Goal: Task Accomplishment & Management: Manage account settings

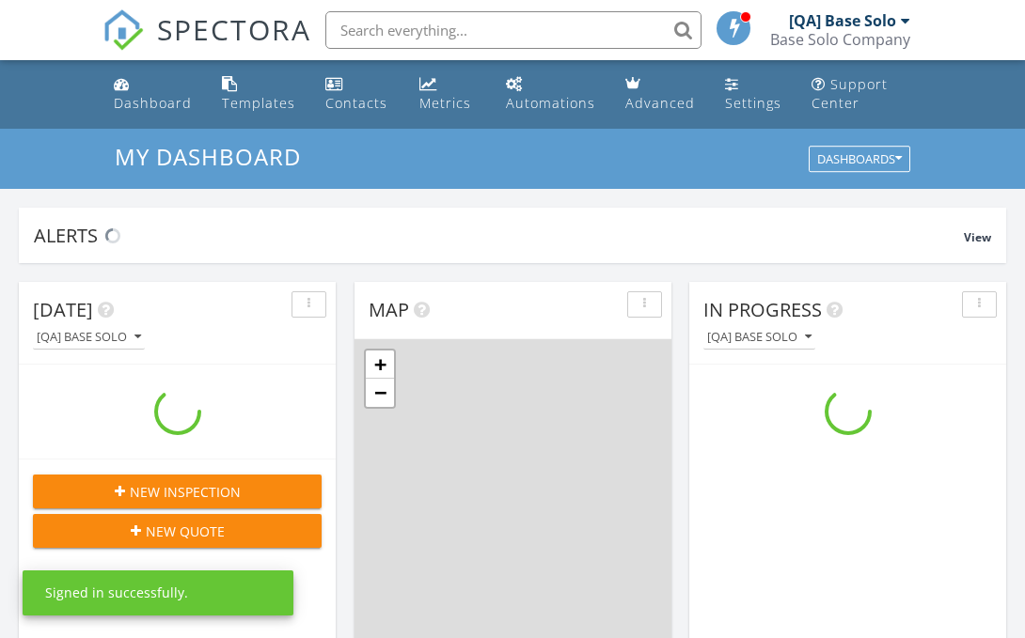
scroll to position [1712, 1026]
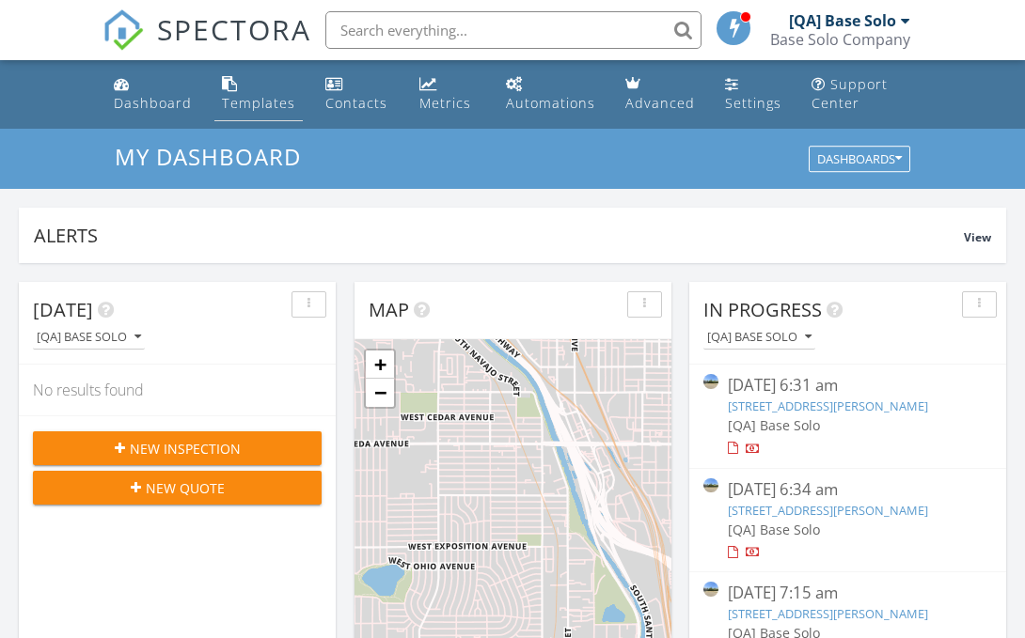
click at [256, 102] on div "Templates" at bounding box center [258, 103] width 73 height 18
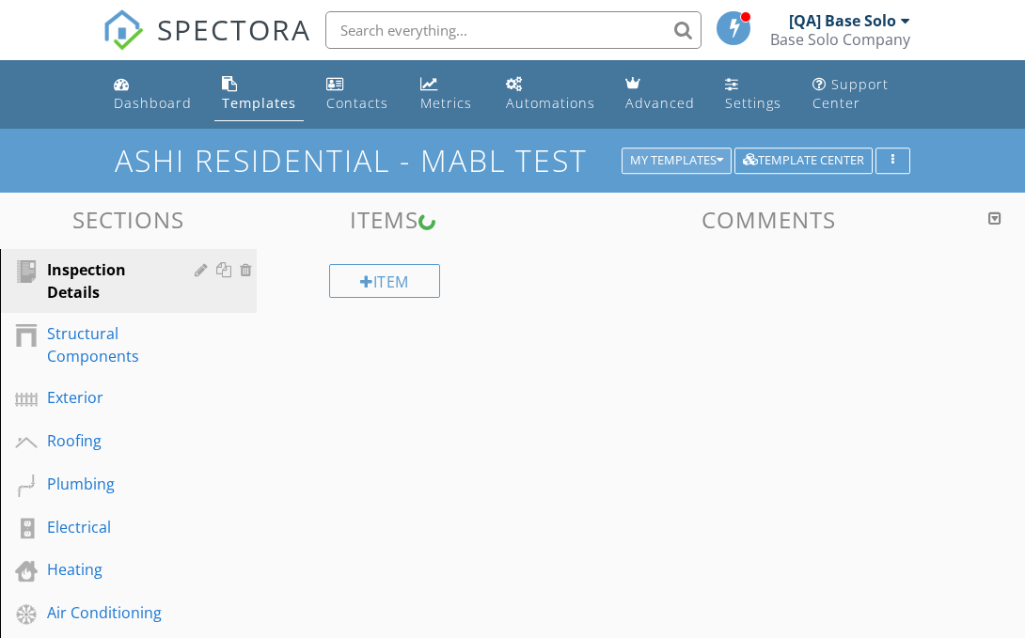
click at [673, 160] on div "My Templates" at bounding box center [676, 160] width 93 height 13
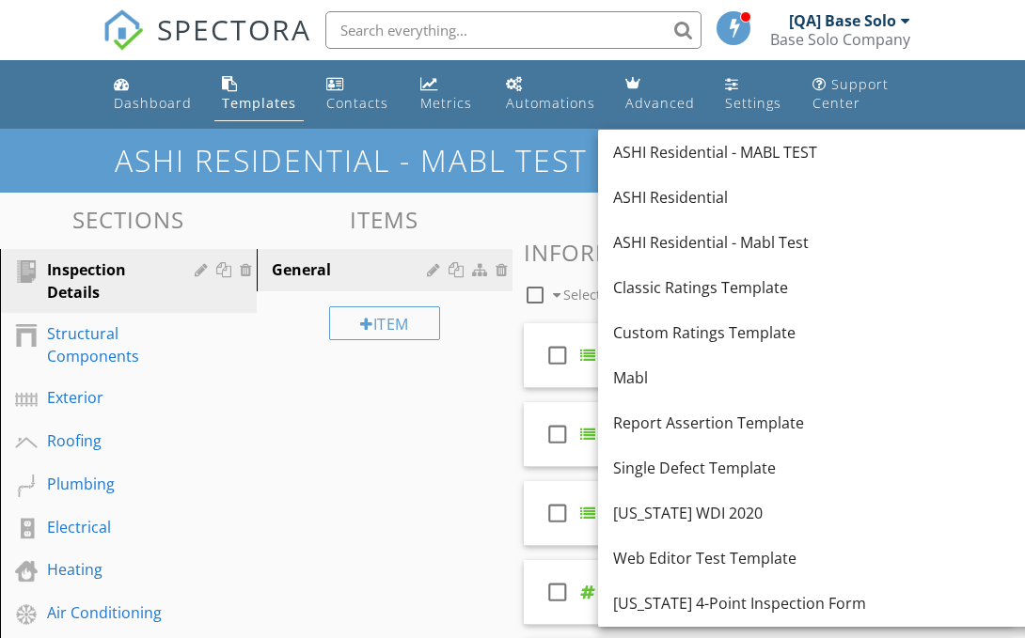
scroll to position [541, 0]
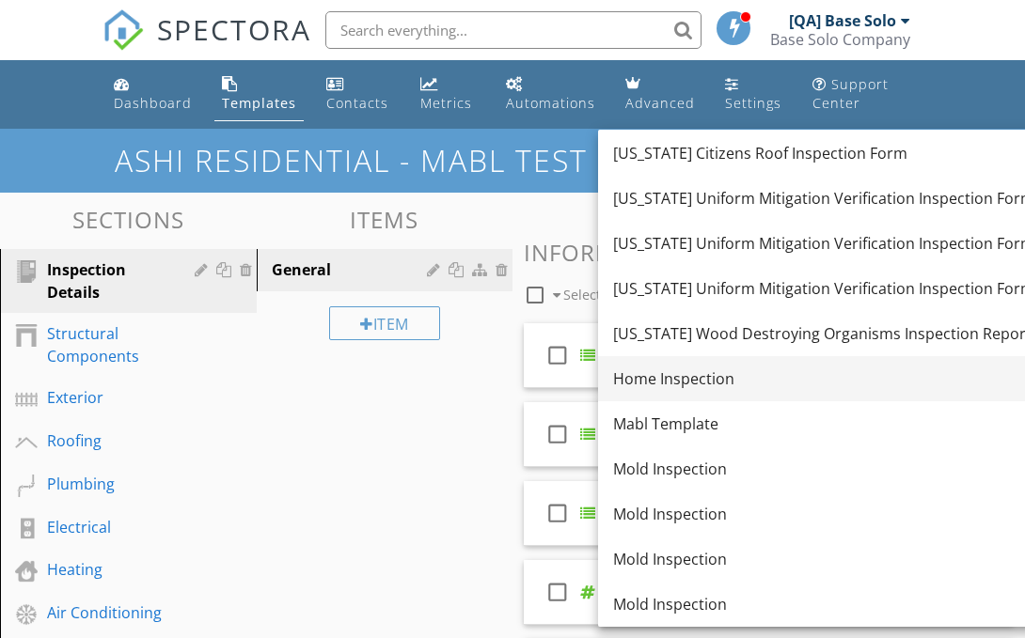
click at [805, 378] on div "Home Inspection" at bounding box center [823, 379] width 421 height 23
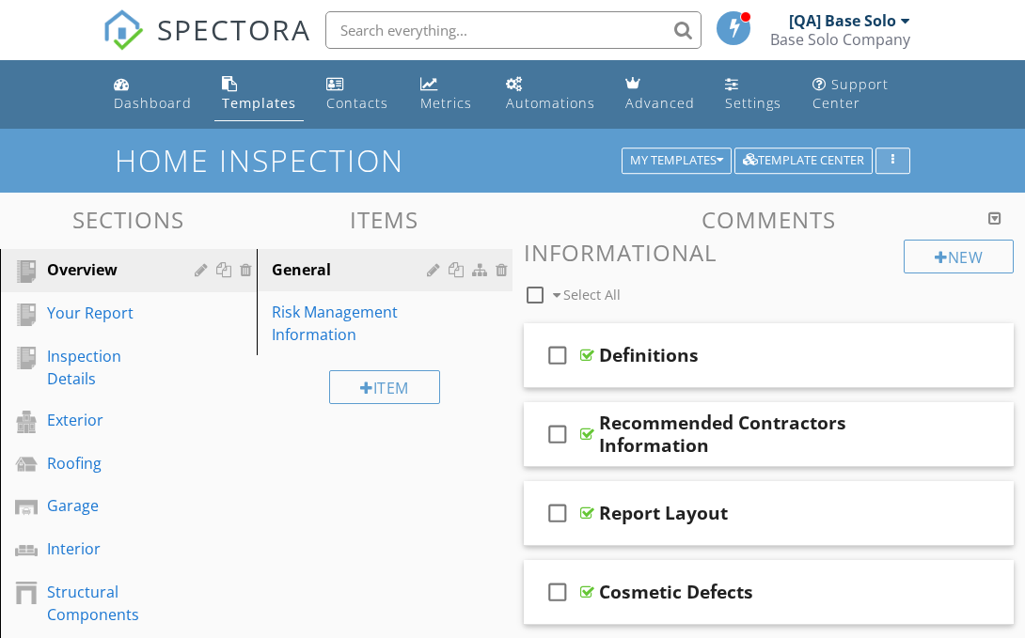
click at [892, 160] on icon "button" at bounding box center [892, 160] width 3 height 13
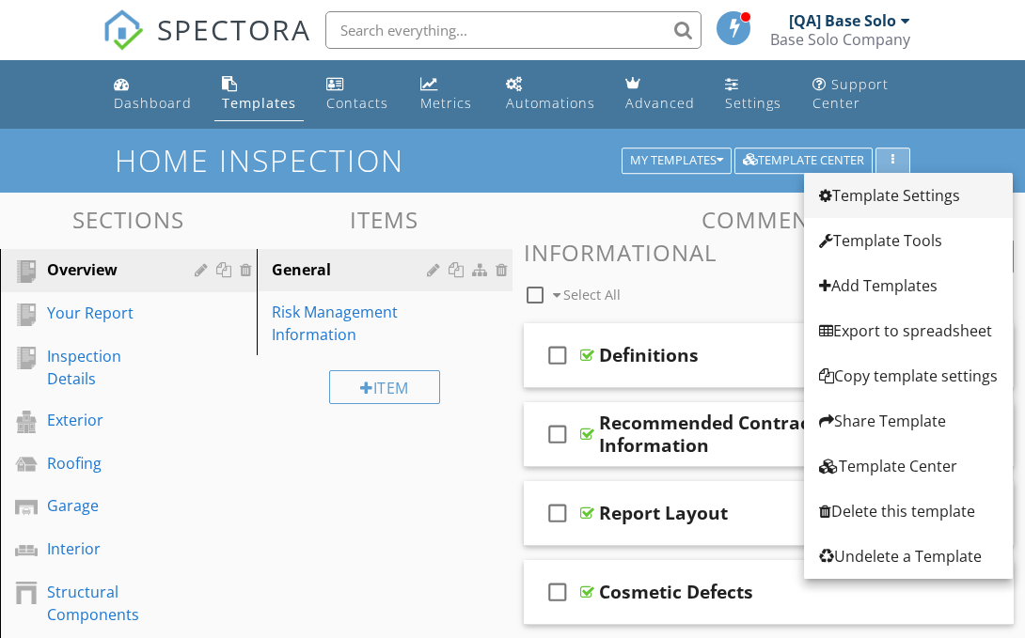
click at [908, 196] on div "Template Settings" at bounding box center [908, 195] width 179 height 23
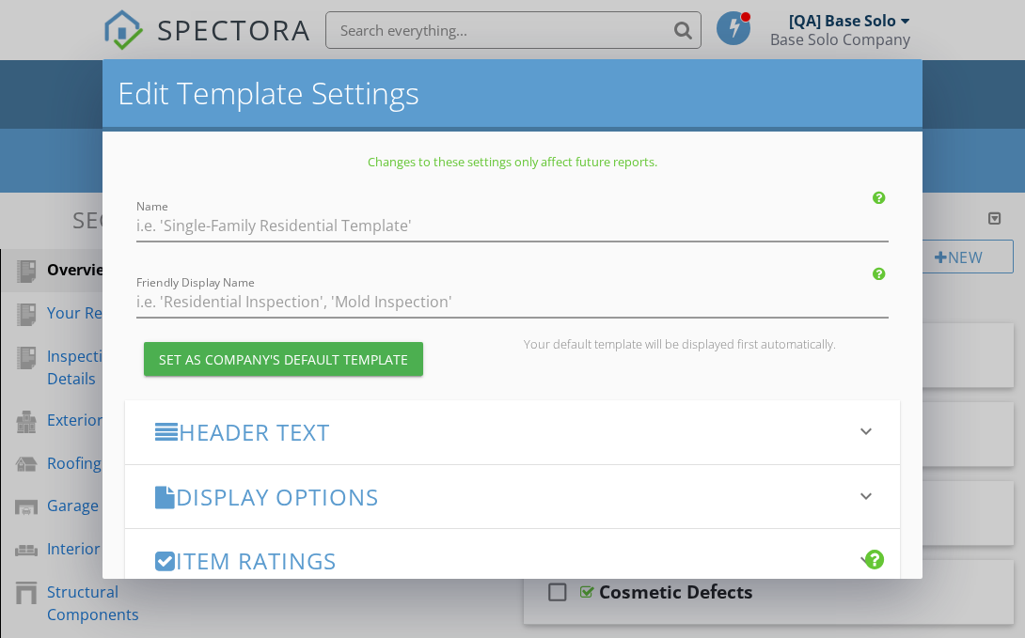
type input "Home Inspection"
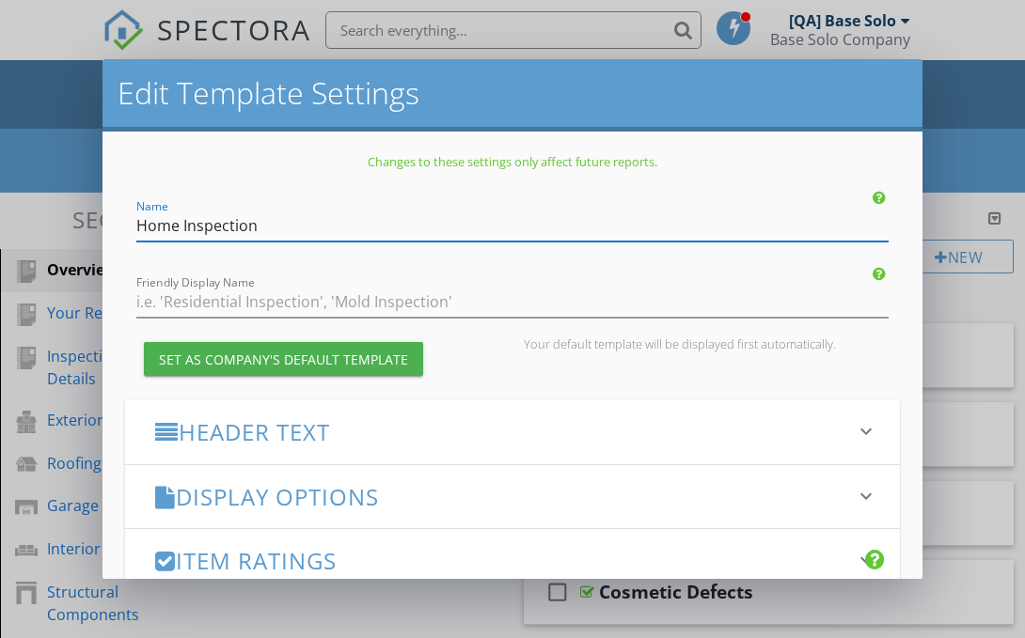
scroll to position [269, 0]
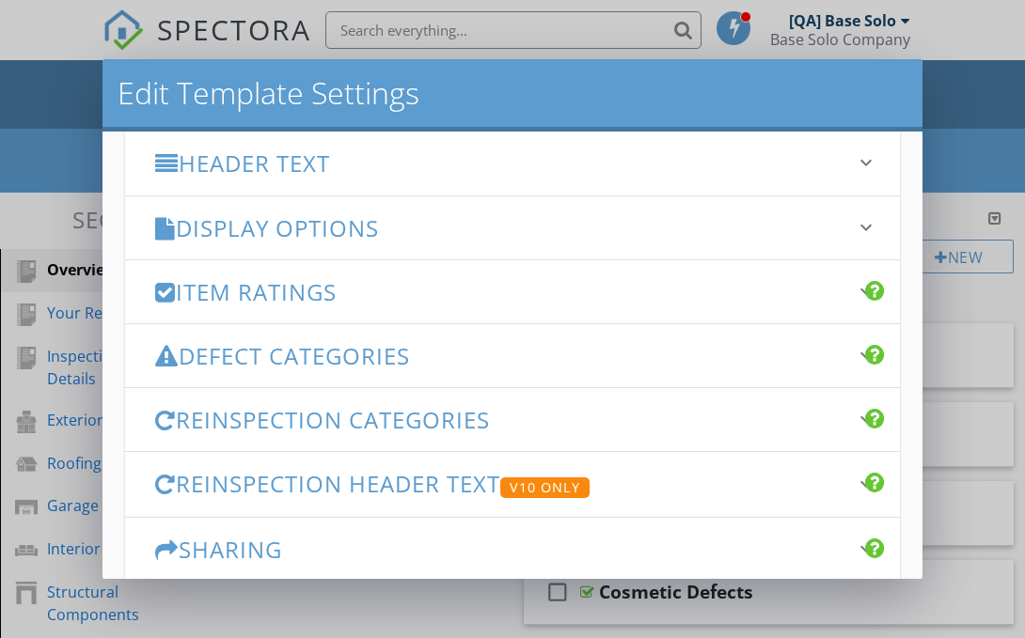
click at [501, 355] on h3 "Defect Categories" at bounding box center [501, 355] width 692 height 25
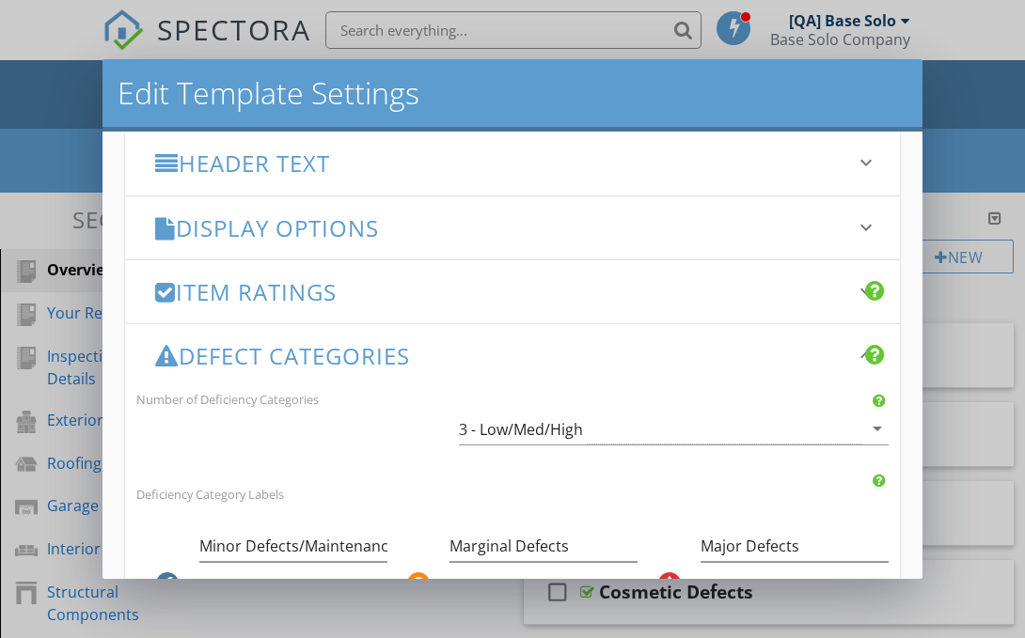
scroll to position [648, 0]
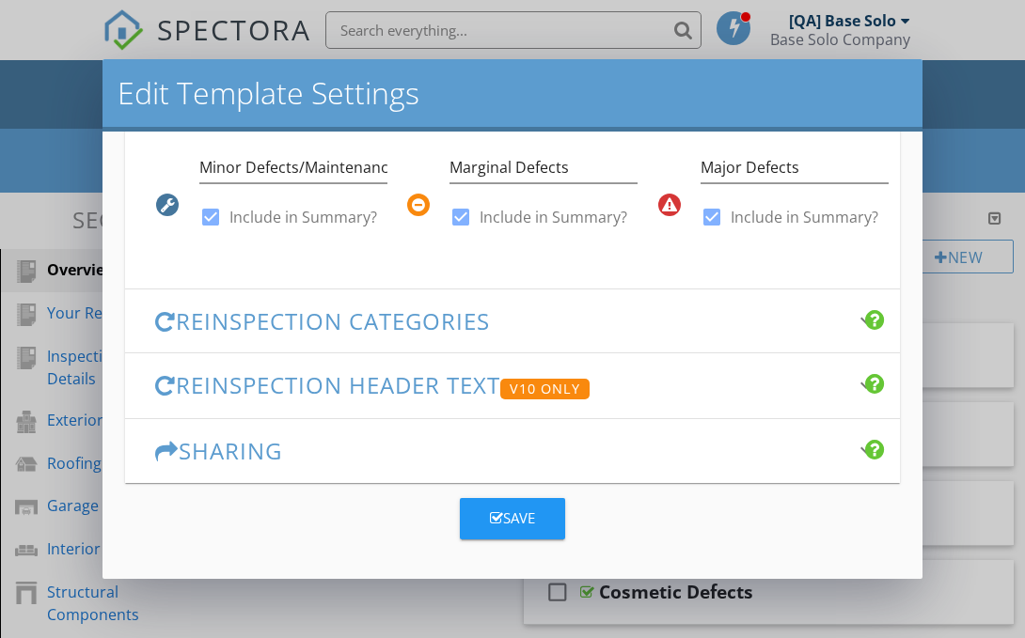
click at [512, 517] on div "Save" at bounding box center [512, 519] width 45 height 22
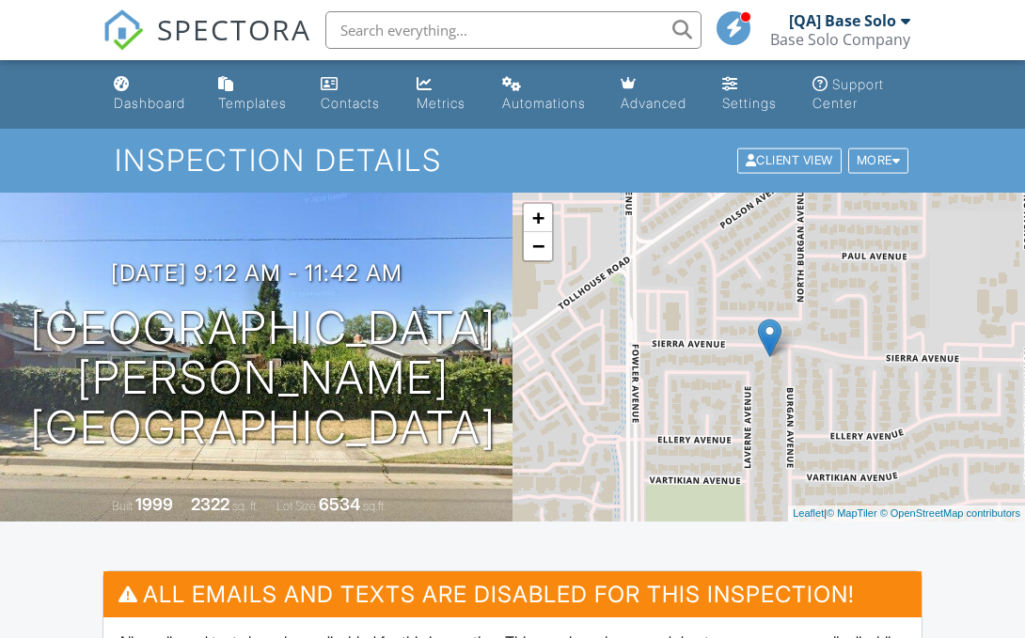
scroll to position [500, 0]
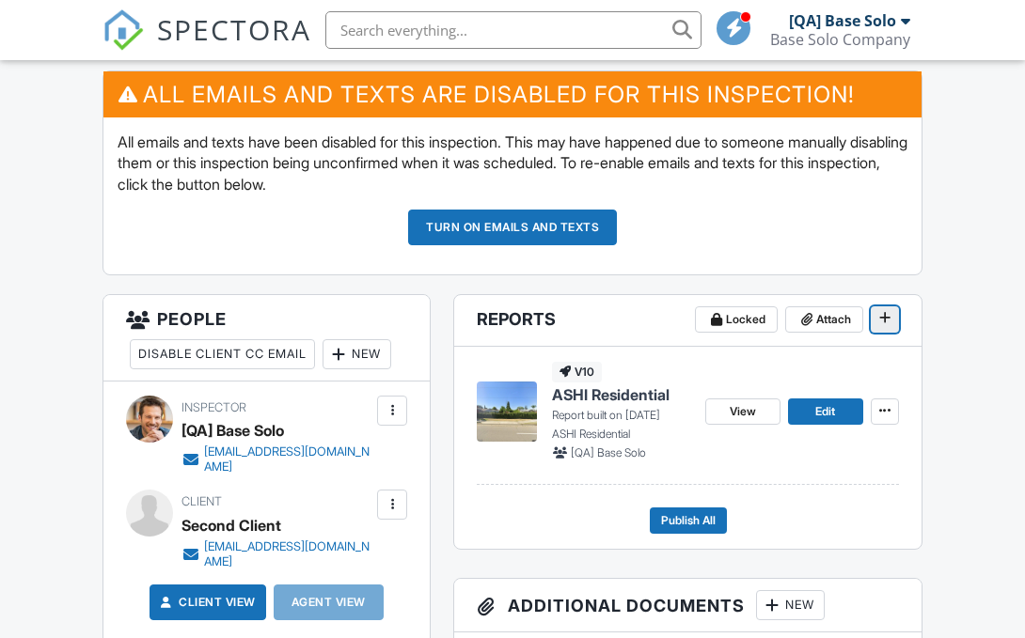
click at [884, 319] on icon at bounding box center [884, 317] width 11 height 13
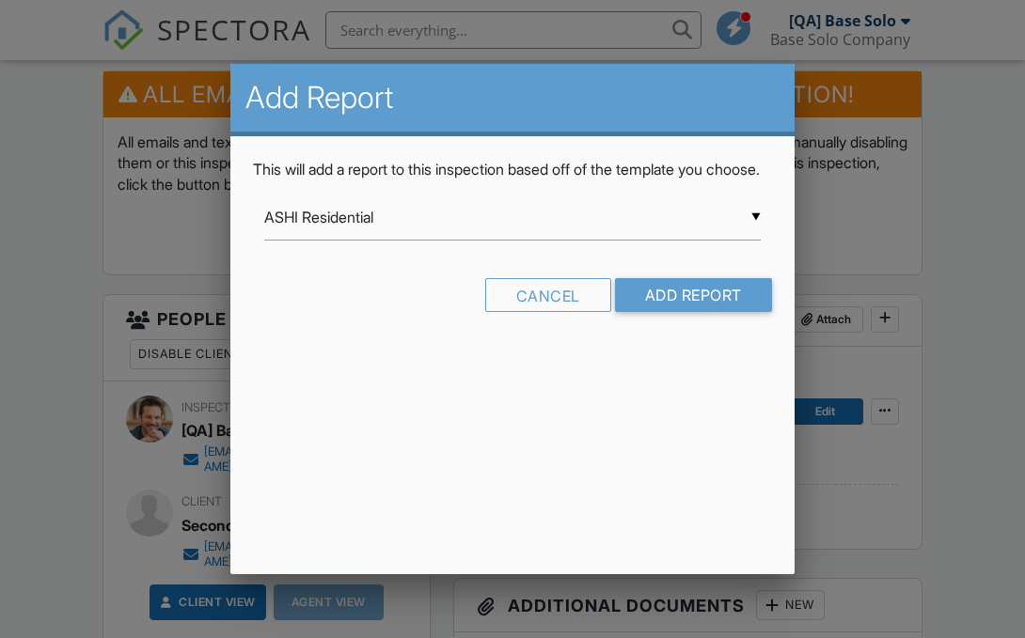
click at [512, 239] on input "ASHI Residential" at bounding box center [512, 218] width 496 height 46
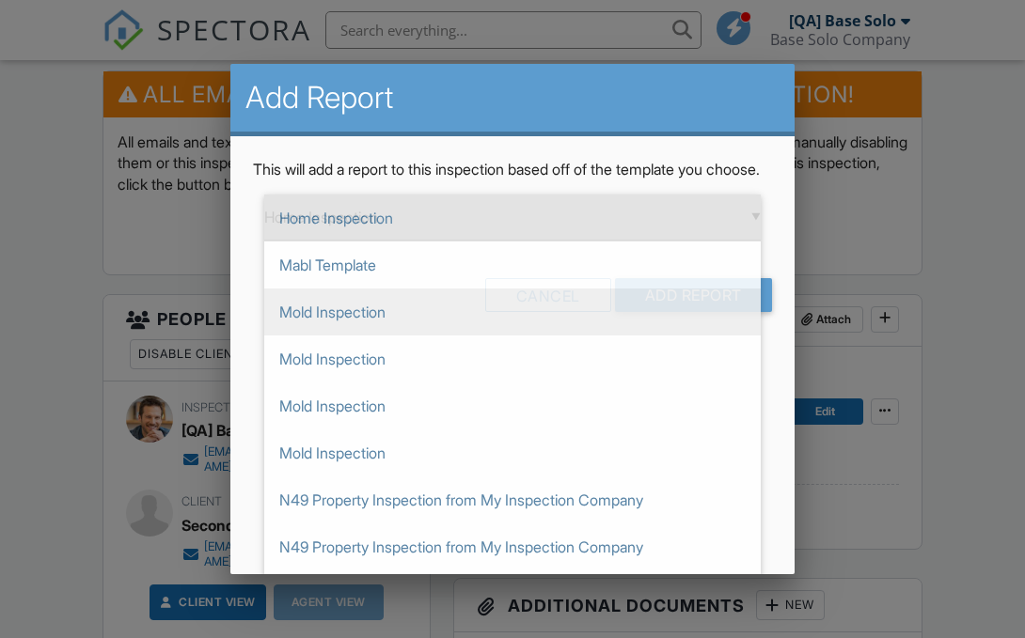
click at [691, 316] on span "Mold Inspection" at bounding box center [512, 312] width 496 height 47
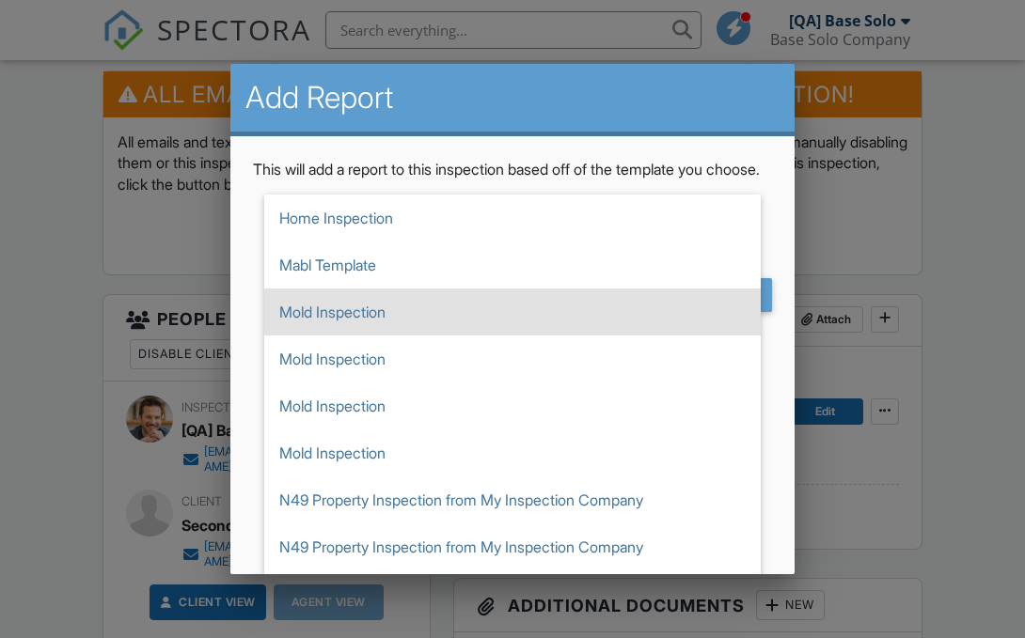
scroll to position [893, 0]
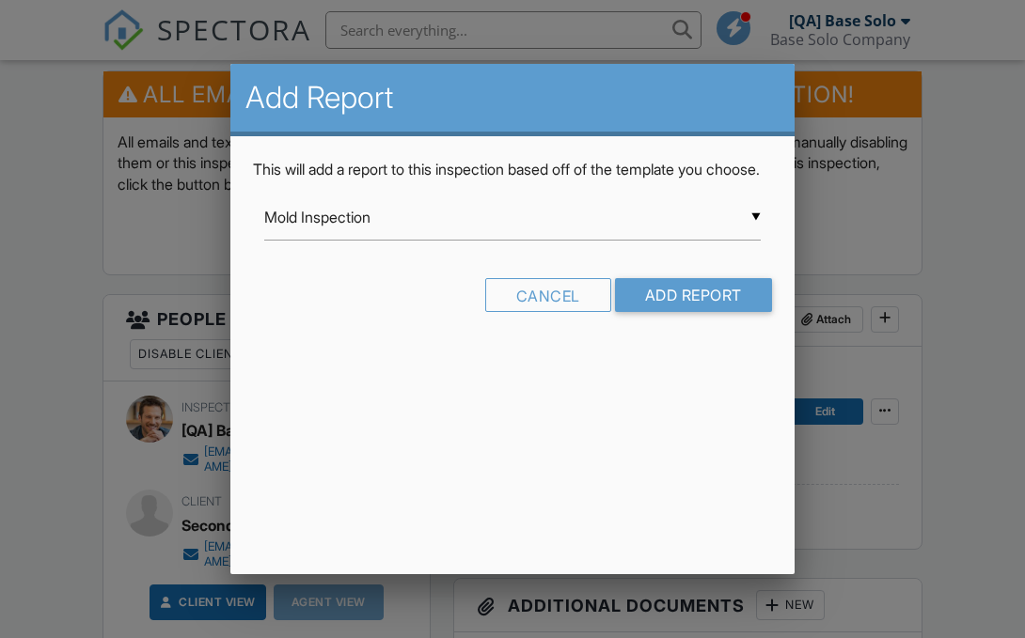
click at [539, 298] on form "▼ Mold Inspection ASHI Residential ASHI Residential - Mabl Test ASHI Residentia…" at bounding box center [512, 261] width 519 height 132
click at [537, 312] on div "Cancel" at bounding box center [548, 295] width 126 height 34
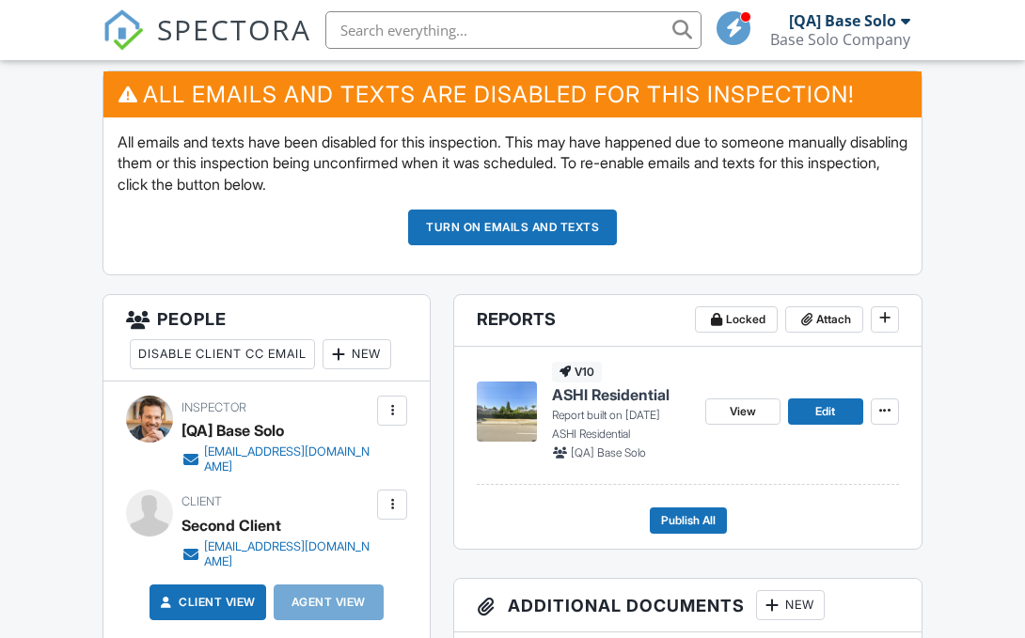
scroll to position [502, 0]
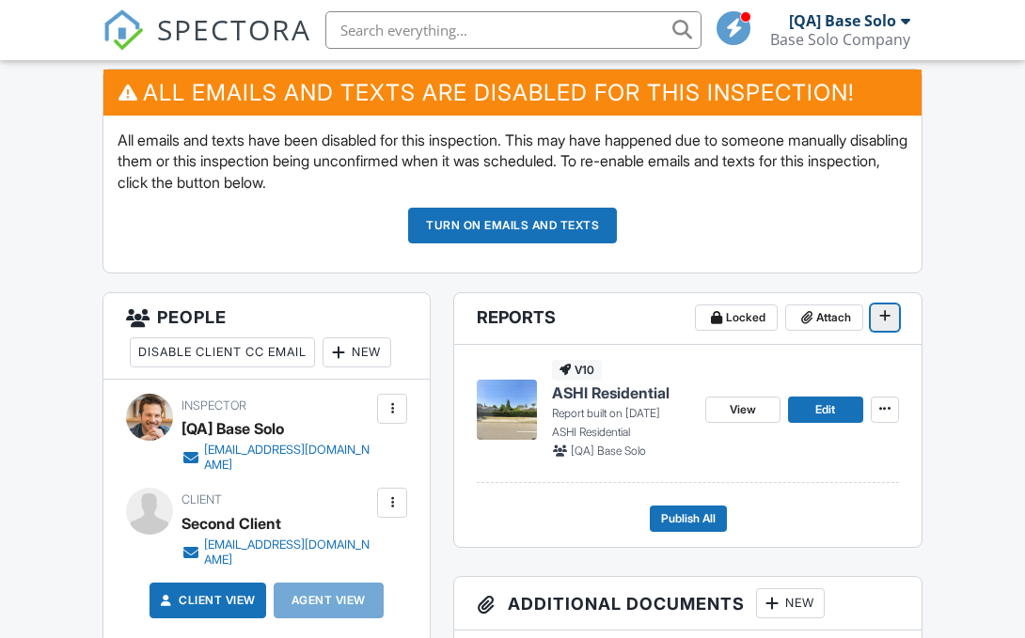
click at [884, 317] on icon at bounding box center [884, 315] width 11 height 13
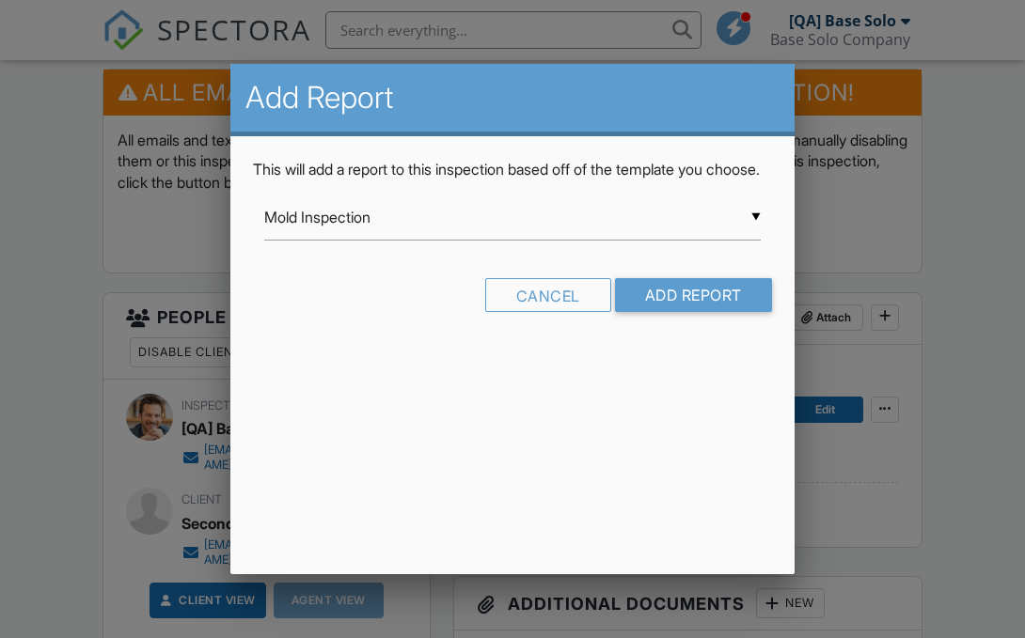
click at [512, 239] on input "Mold Inspection" at bounding box center [512, 218] width 496 height 46
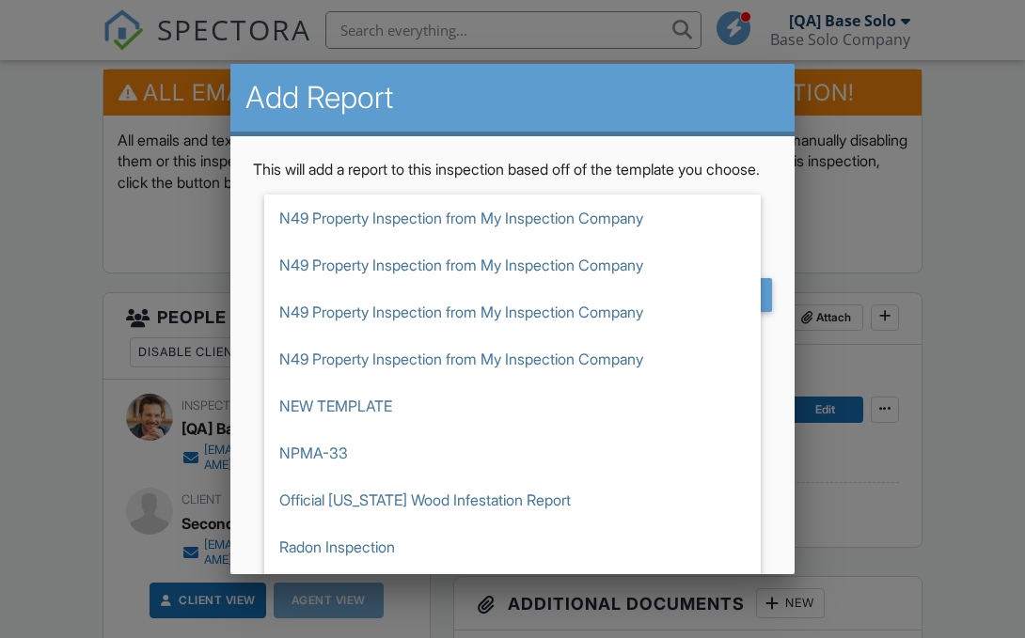
scroll to position [64, 0]
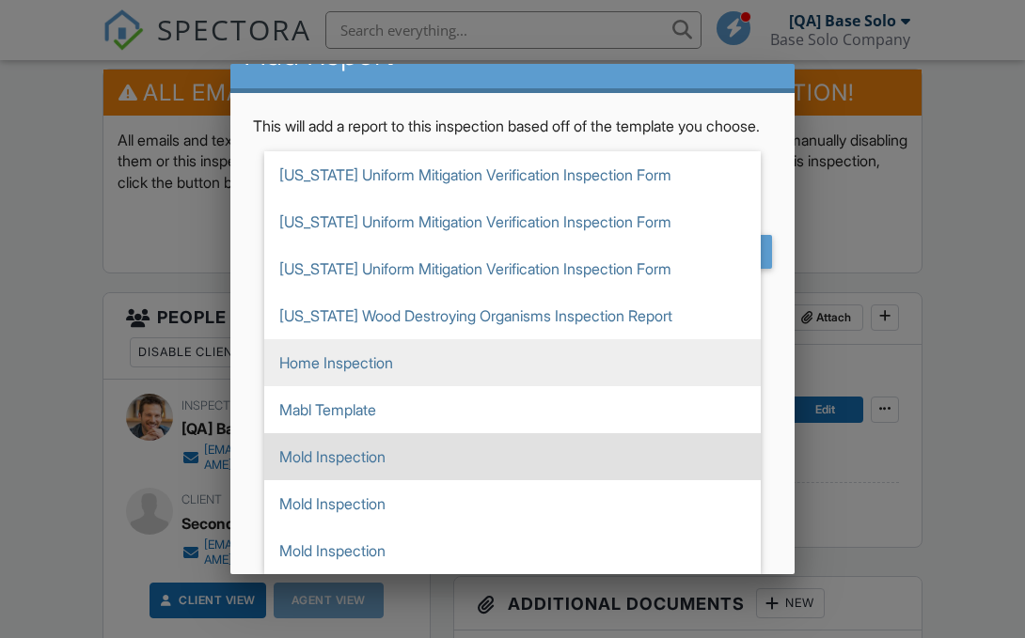
click at [512, 363] on span "Home Inspection" at bounding box center [512, 362] width 496 height 47
type input "Home Inspection"
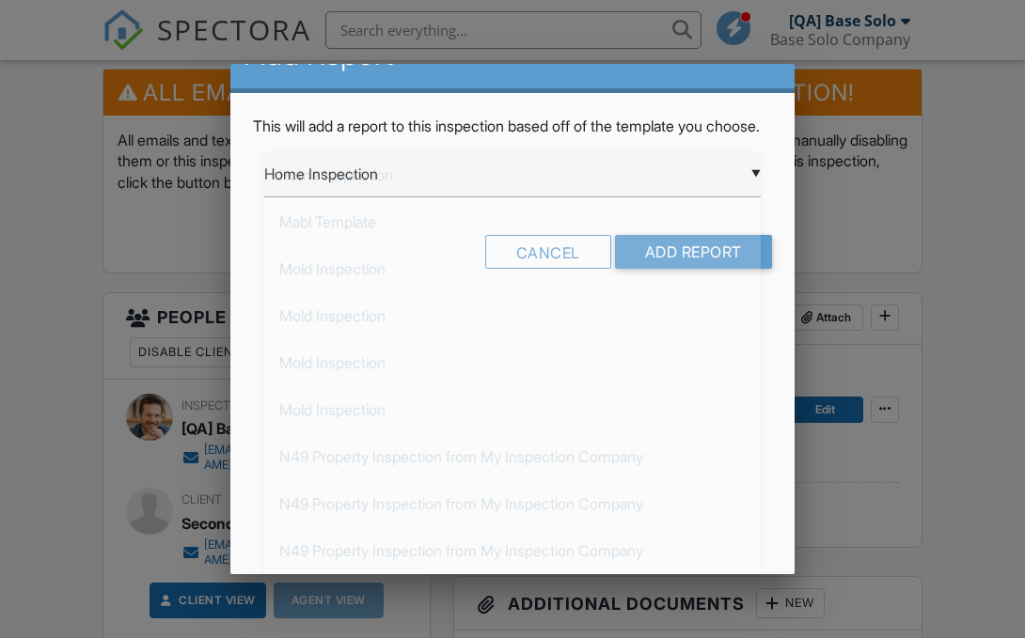
scroll to position [0, 0]
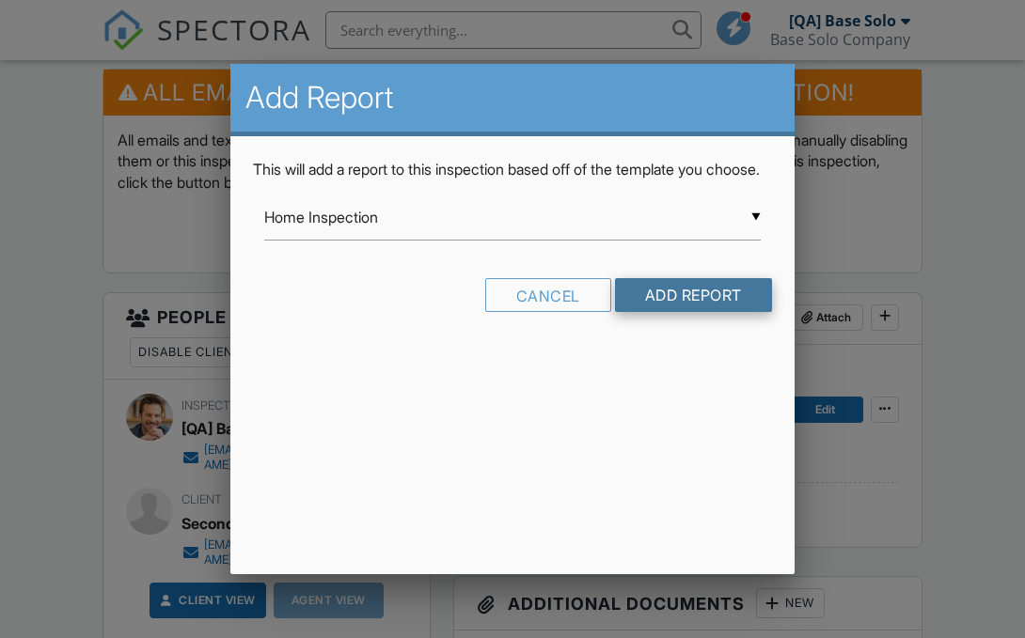
click at [691, 312] on input "Add Report" at bounding box center [693, 295] width 157 height 34
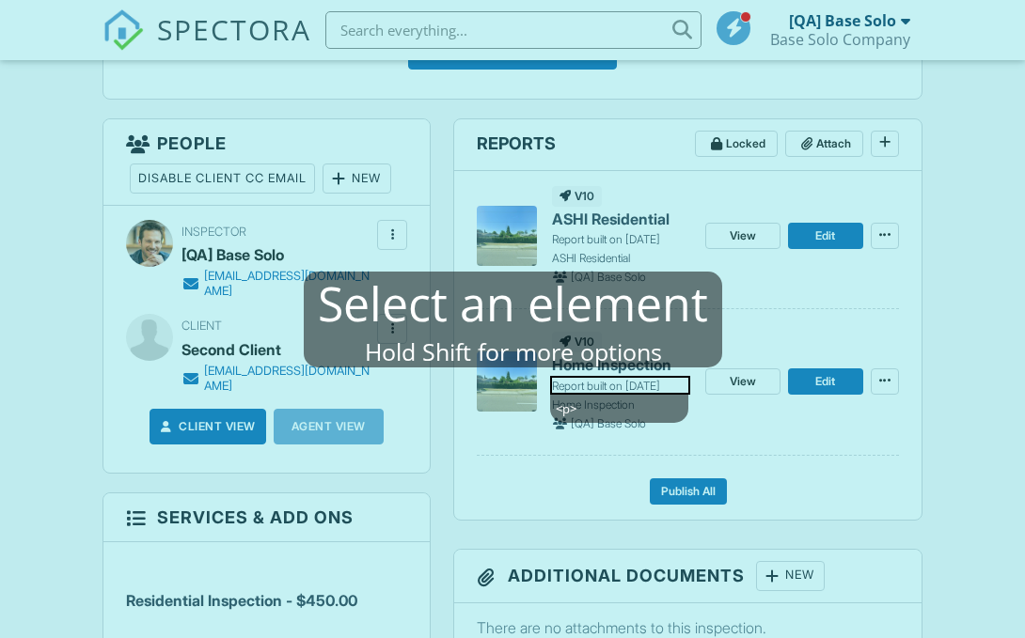
click at [618, 385] on mablhighlight "<p>" at bounding box center [620, 385] width 140 height 19
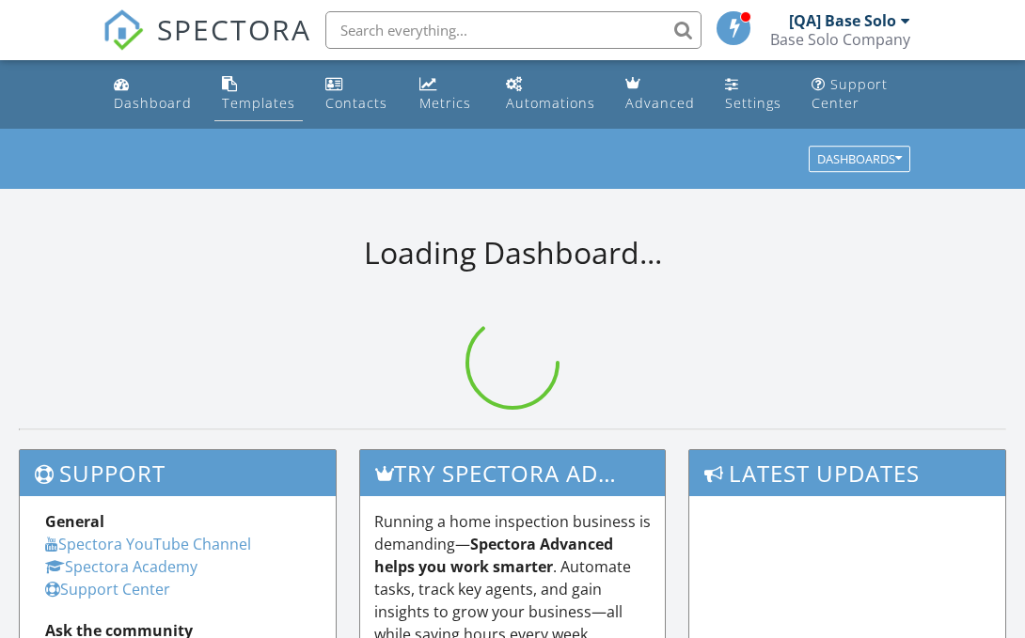
click at [265, 111] on div "Templates" at bounding box center [258, 103] width 73 height 18
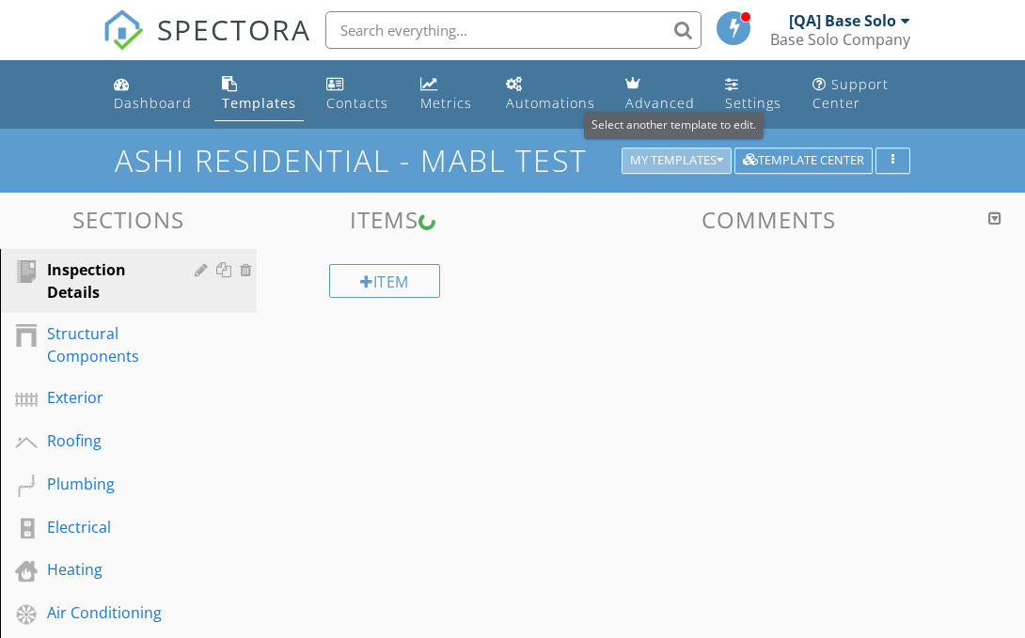
click at [667, 162] on div "My Templates" at bounding box center [676, 160] width 93 height 13
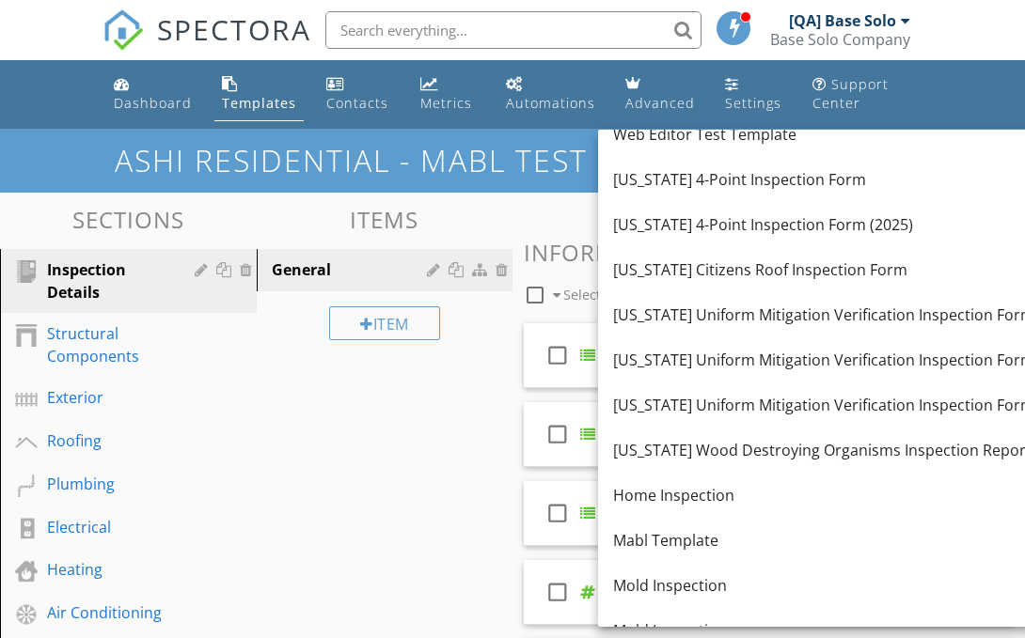
scroll to position [430, 0]
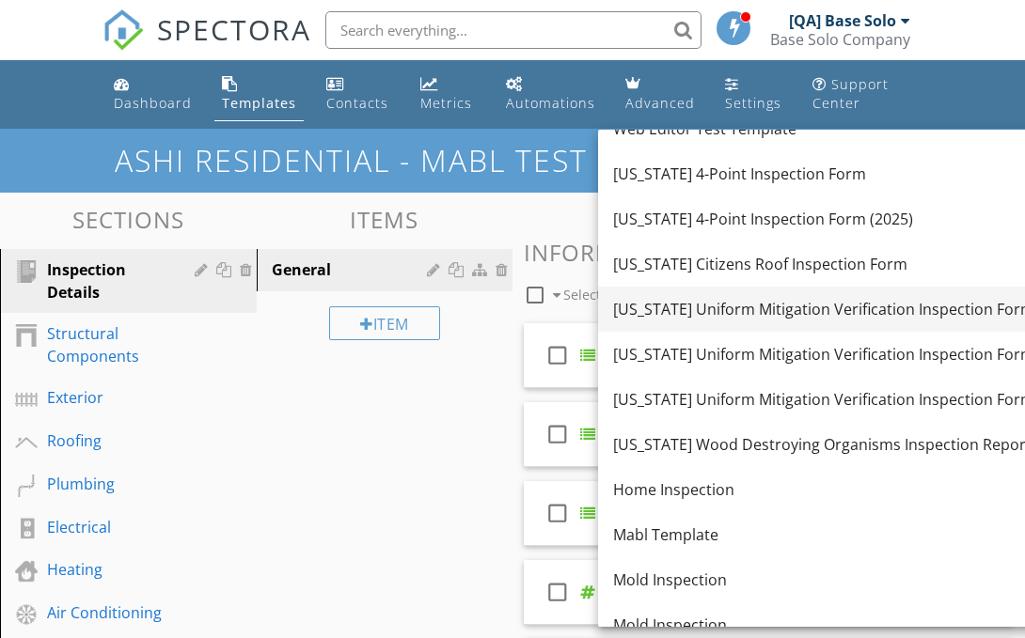
click at [837, 307] on div "[US_STATE] Uniform Mitigation Verification Inspection Form" at bounding box center [823, 309] width 421 height 23
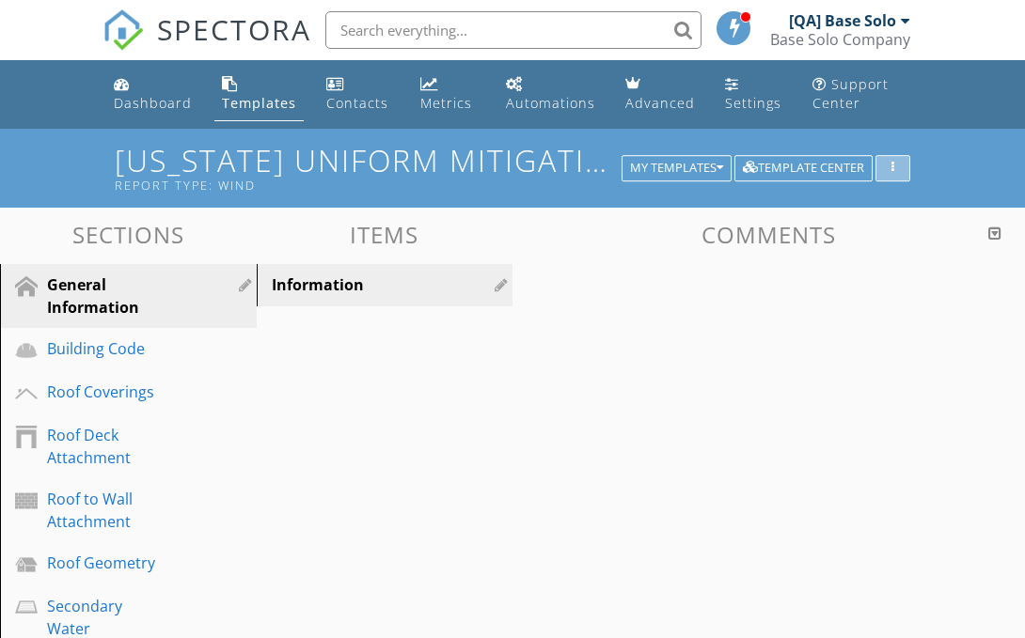
click at [908, 168] on button "button" at bounding box center [892, 168] width 35 height 26
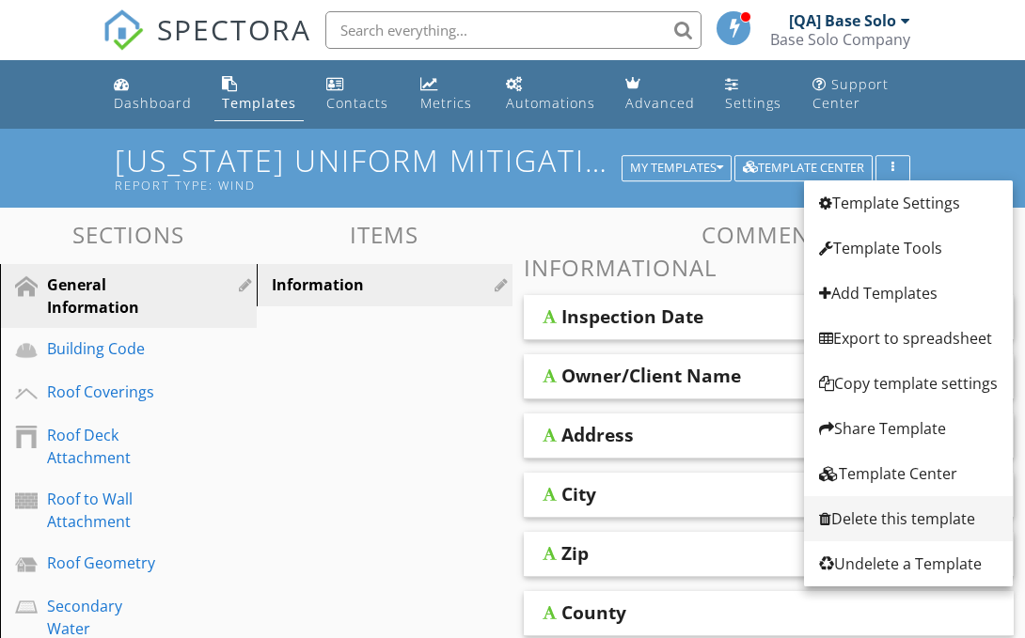
click at [874, 510] on div "Delete this template" at bounding box center [908, 519] width 179 height 23
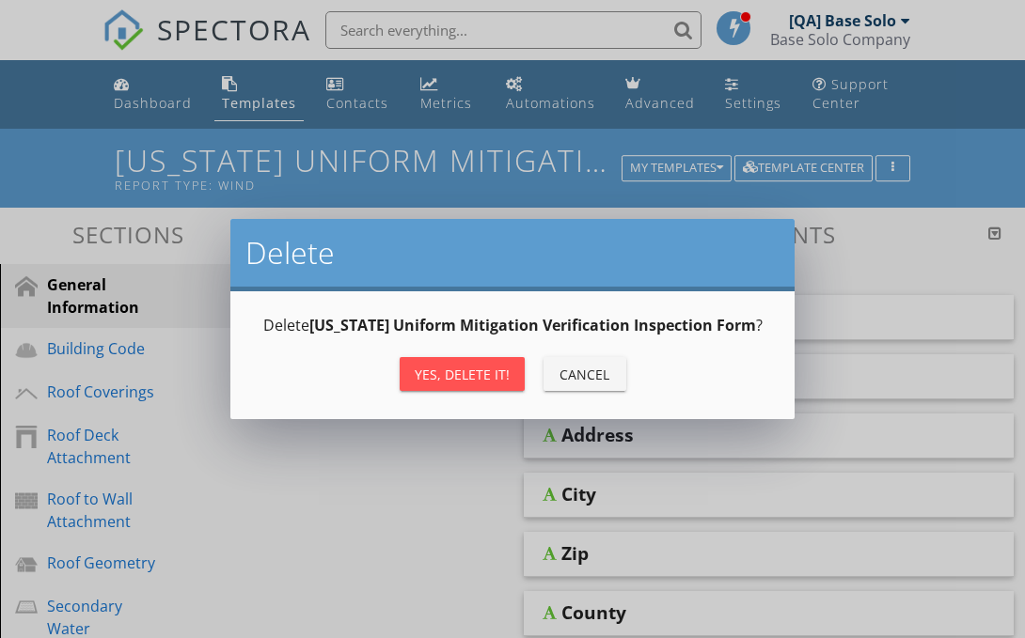
click at [493, 367] on div "Yes, Delete it!" at bounding box center [462, 375] width 95 height 20
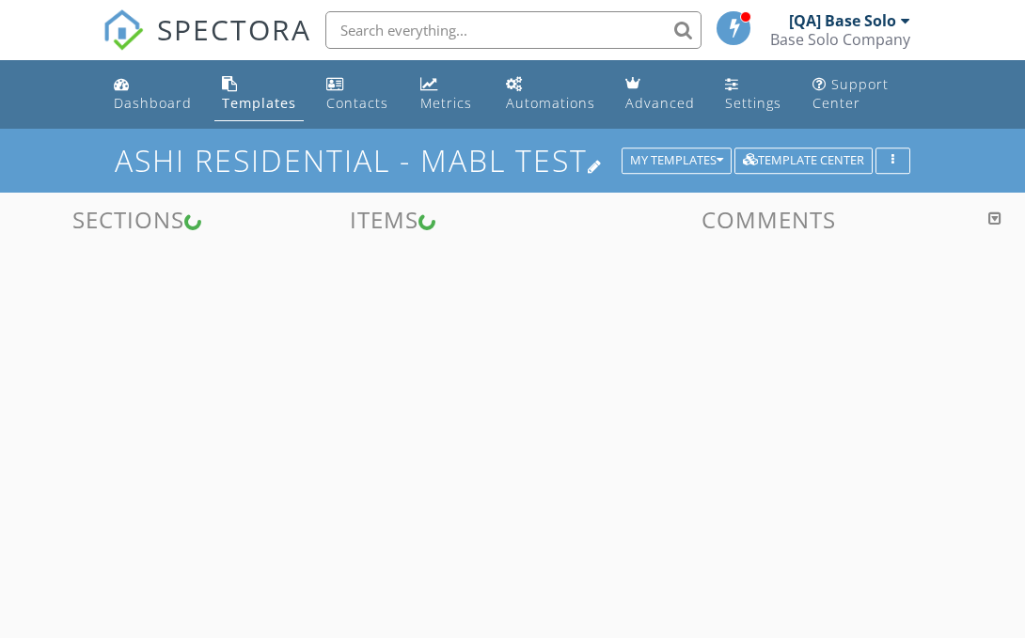
click at [676, 147] on h1 "ASHI Residential - MABL TEST" at bounding box center [512, 160] width 795 height 33
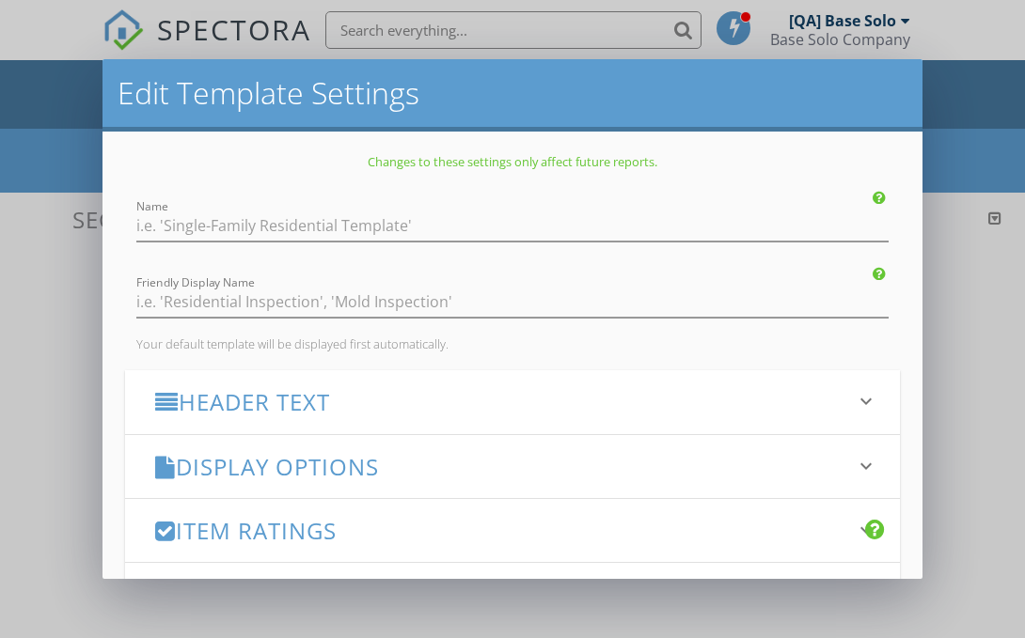
type input "ASHI Residential - MABL TEST"
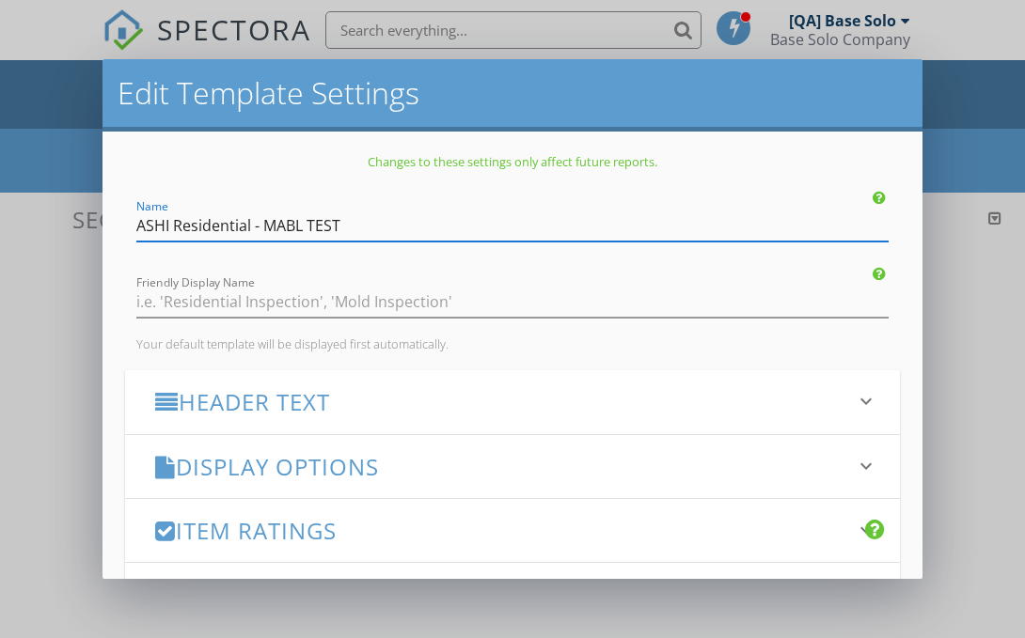
click at [934, 180] on div "Edit Template Settings Changes to these settings only affect future reports. Na…" at bounding box center [512, 319] width 1025 height 638
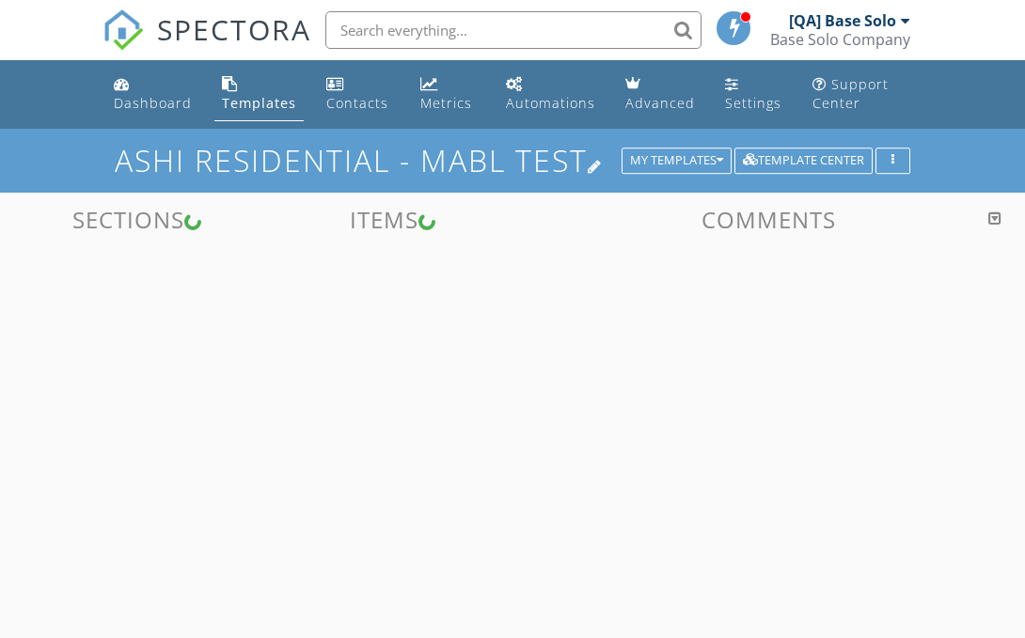
click at [675, 147] on h1 "ASHI Residential - MABL TEST" at bounding box center [512, 160] width 795 height 33
click at [987, 161] on div at bounding box center [512, 319] width 1025 height 638
click at [712, 162] on div "My Templates" at bounding box center [676, 160] width 93 height 13
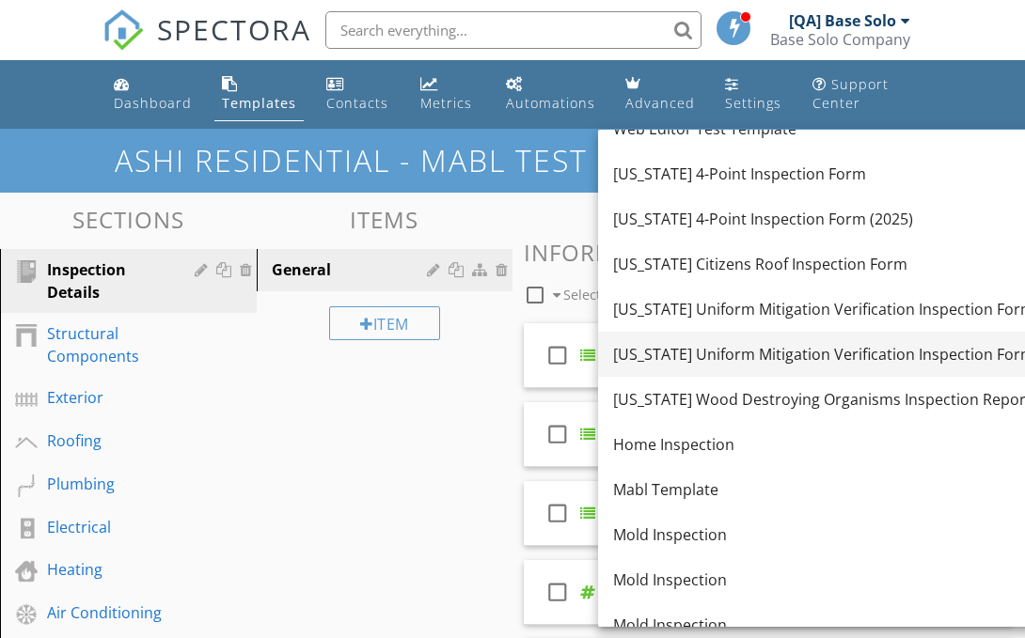
click at [842, 355] on div "[US_STATE] Uniform Mitigation Verification Inspection Form" at bounding box center [823, 354] width 421 height 23
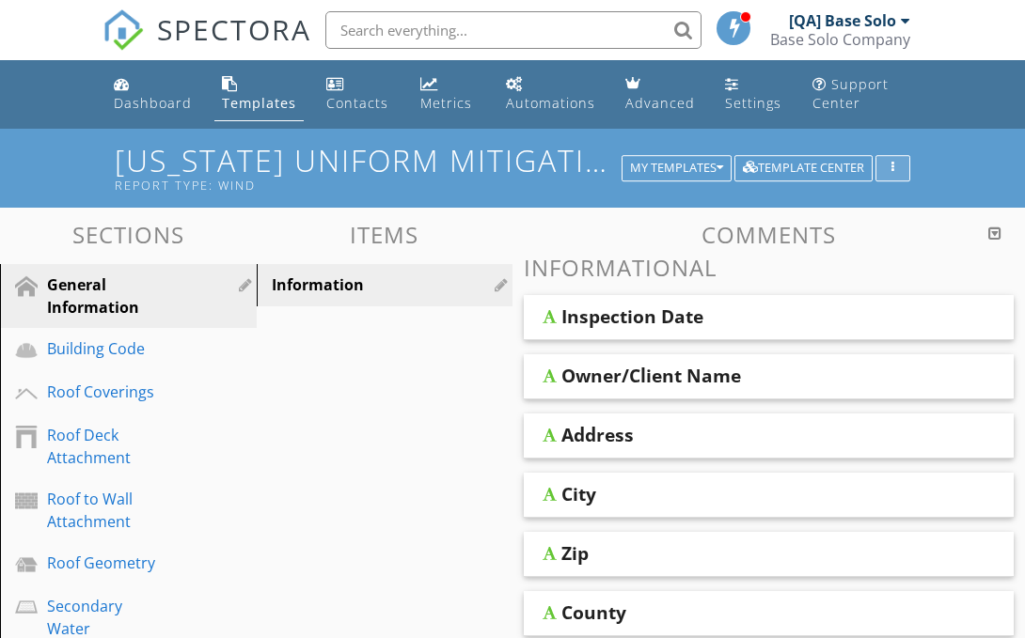
click at [893, 165] on icon "button" at bounding box center [892, 168] width 3 height 13
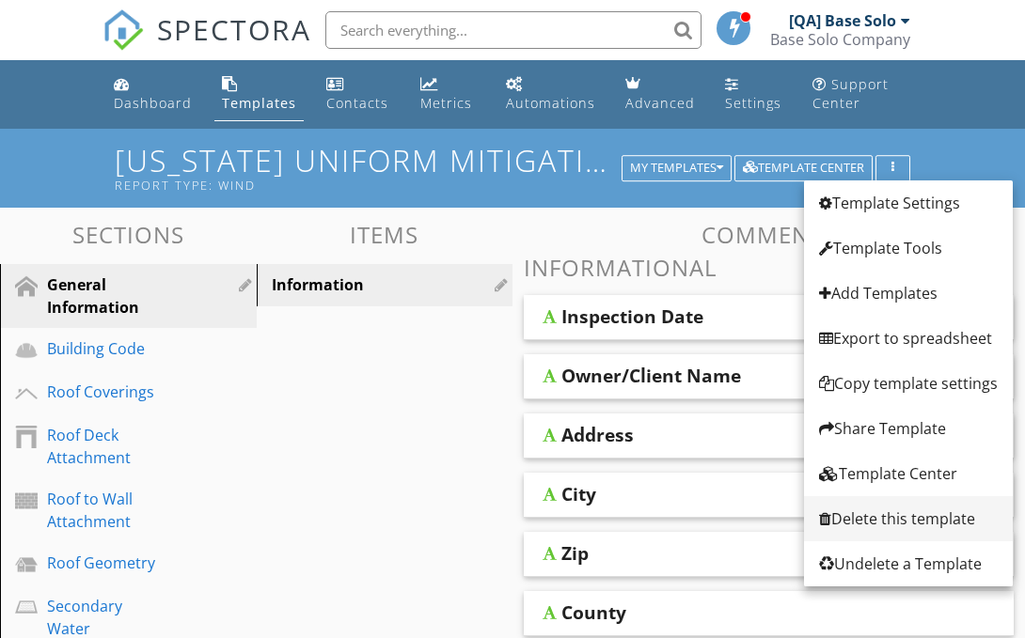
click at [898, 513] on div "Delete this template" at bounding box center [908, 519] width 179 height 23
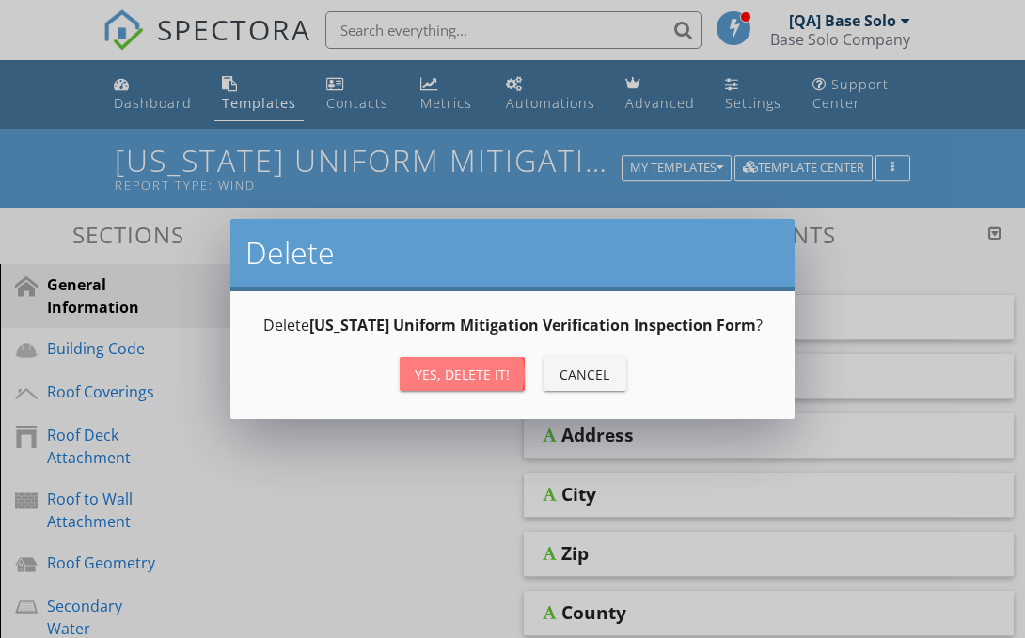
click at [496, 372] on div "Yes, Delete it!" at bounding box center [462, 375] width 95 height 20
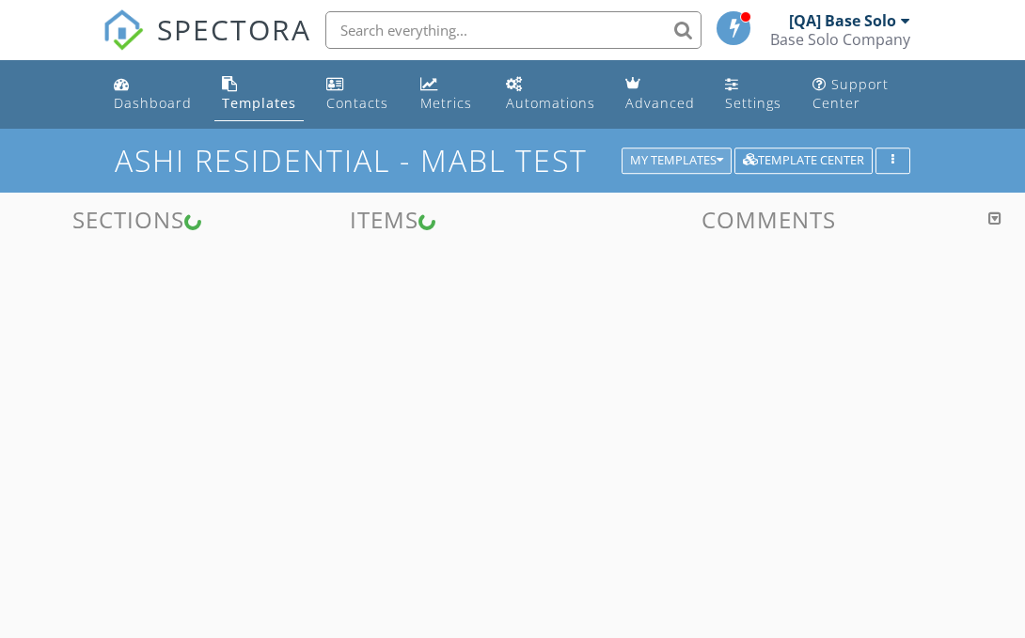
click at [690, 160] on div "My Templates" at bounding box center [676, 160] width 93 height 13
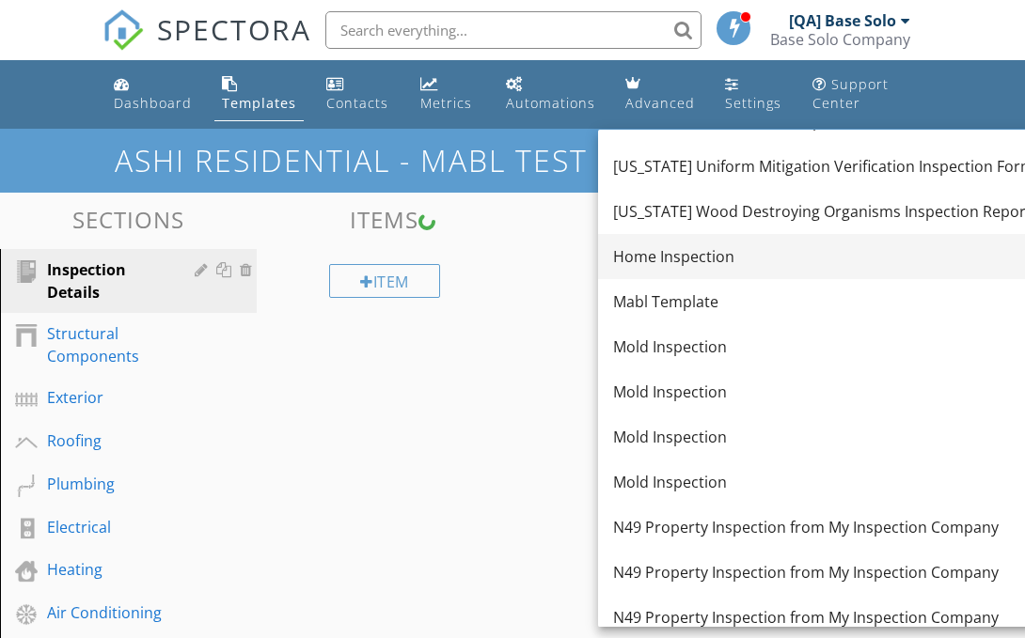
scroll to position [622, 0]
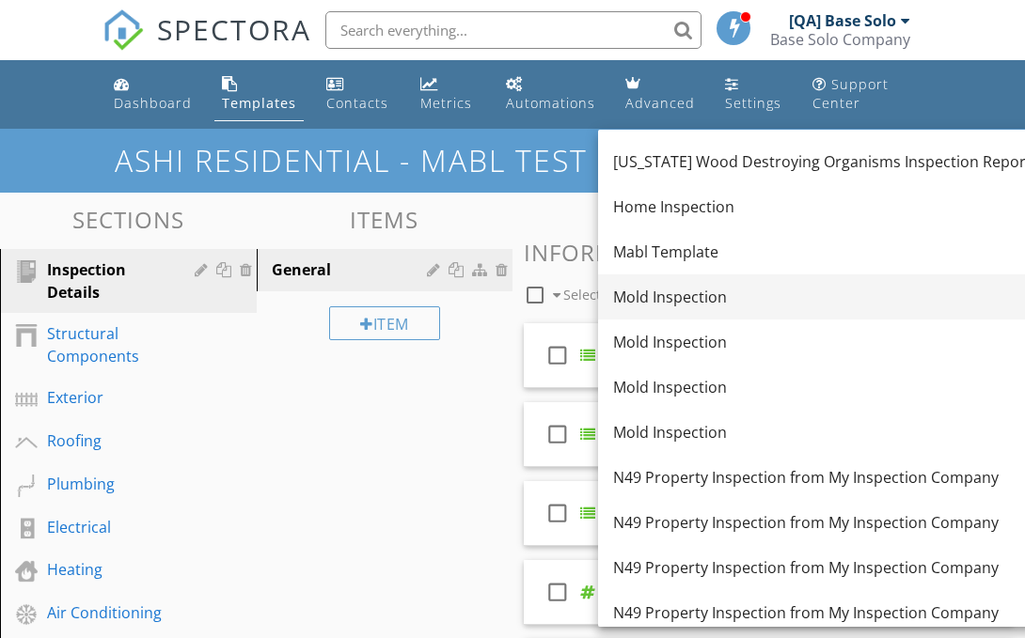
click at [734, 306] on div "Mold Inspection" at bounding box center [823, 297] width 421 height 23
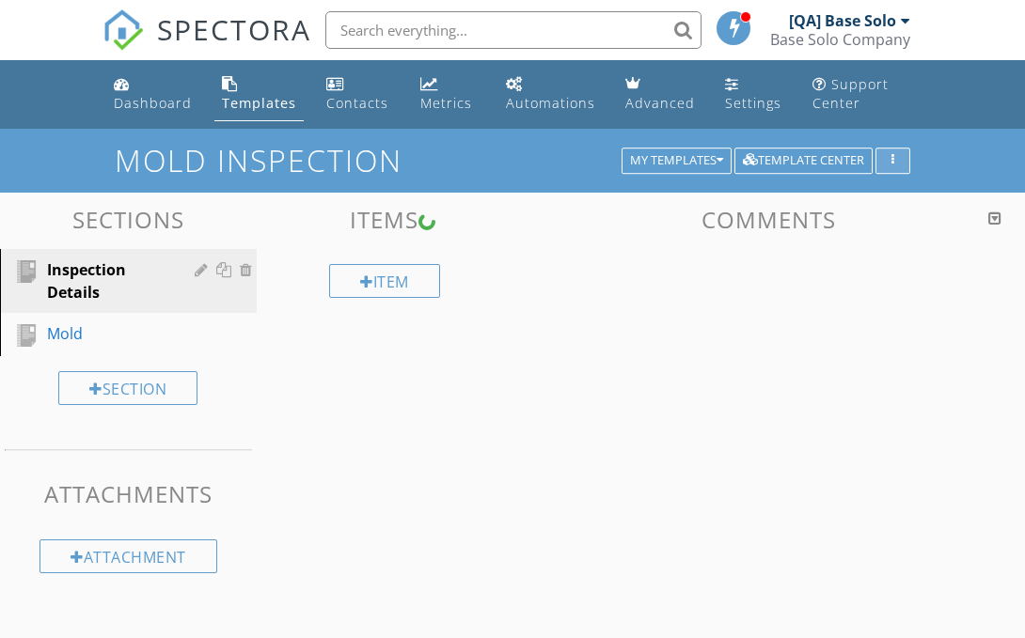
click at [899, 159] on div "button" at bounding box center [893, 160] width 18 height 13
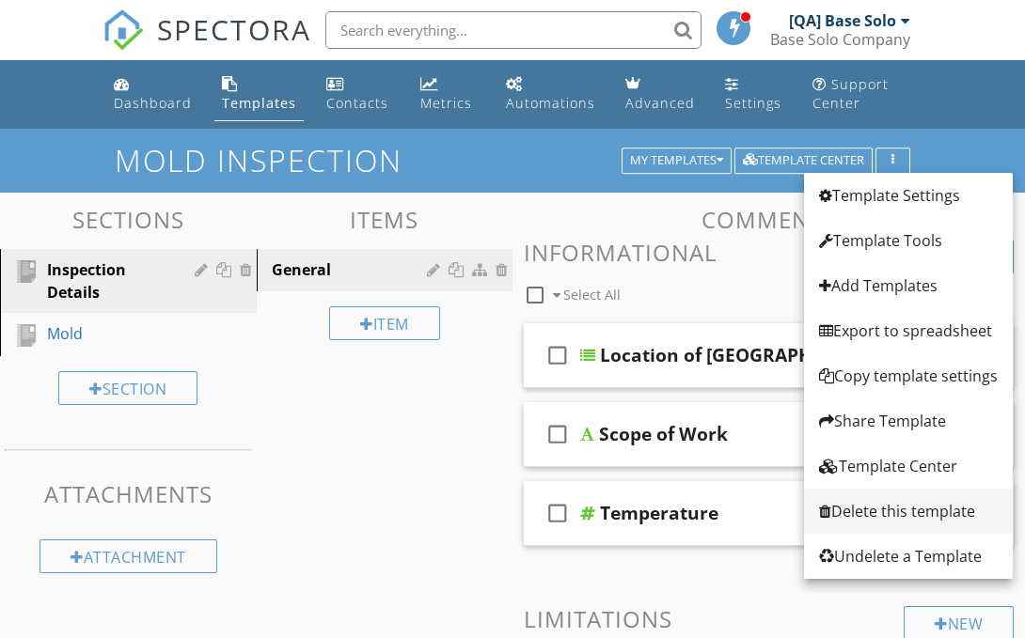
click at [884, 503] on div "Delete this template" at bounding box center [908, 511] width 179 height 23
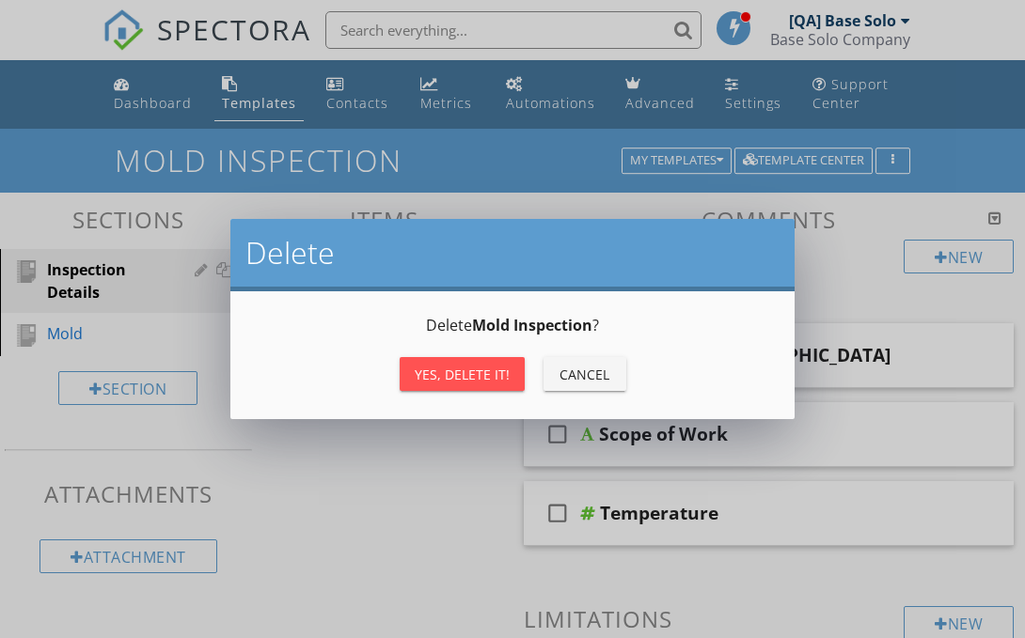
click at [474, 365] on div "Yes, Delete it!" at bounding box center [462, 375] width 95 height 20
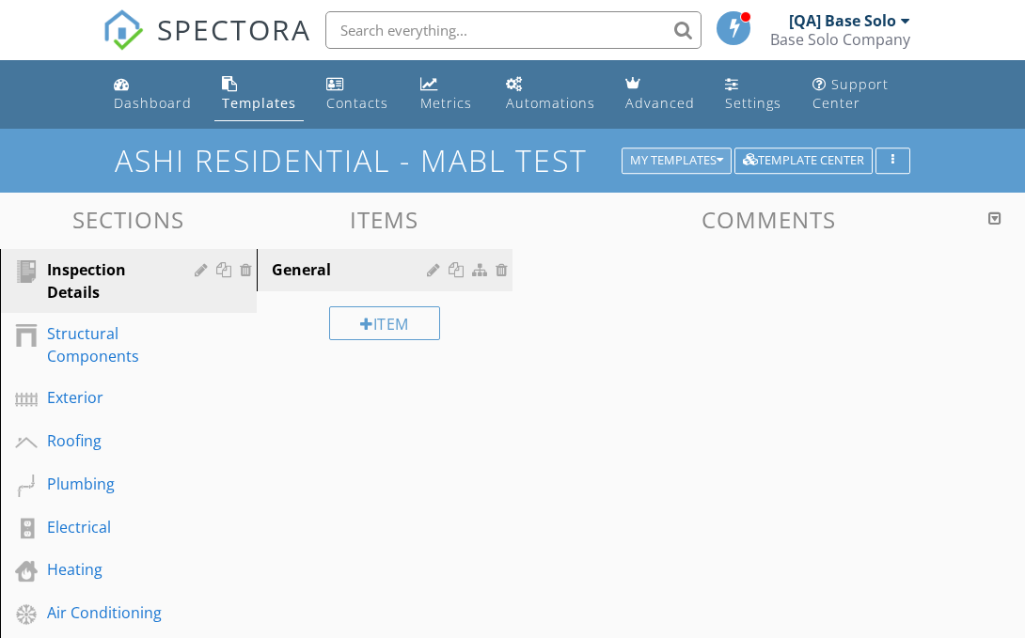
click at [709, 155] on div "My Templates" at bounding box center [676, 160] width 93 height 13
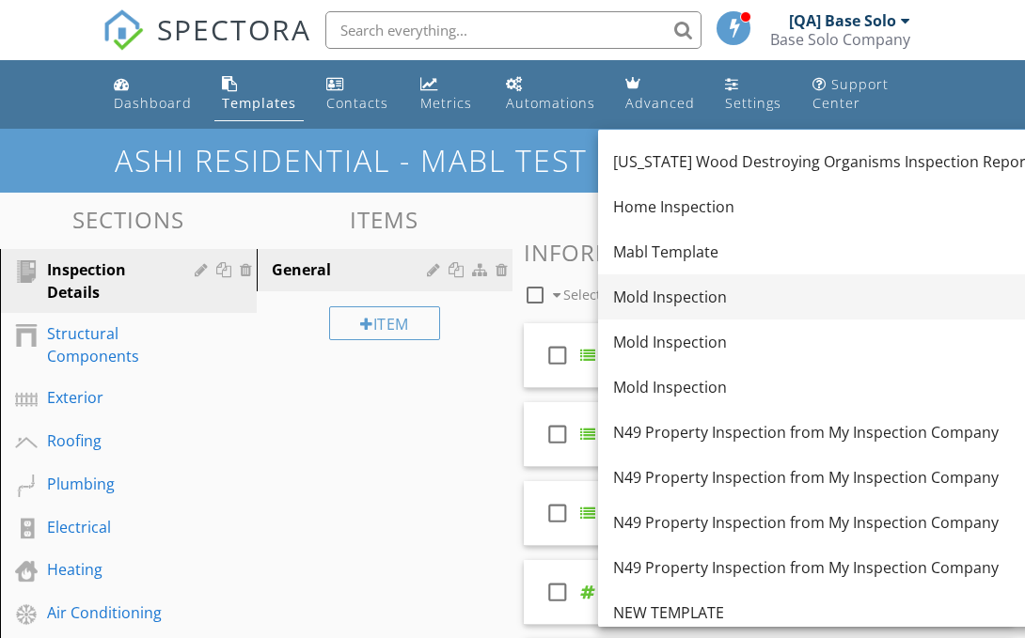
click at [717, 297] on div "Mold Inspection" at bounding box center [823, 297] width 421 height 23
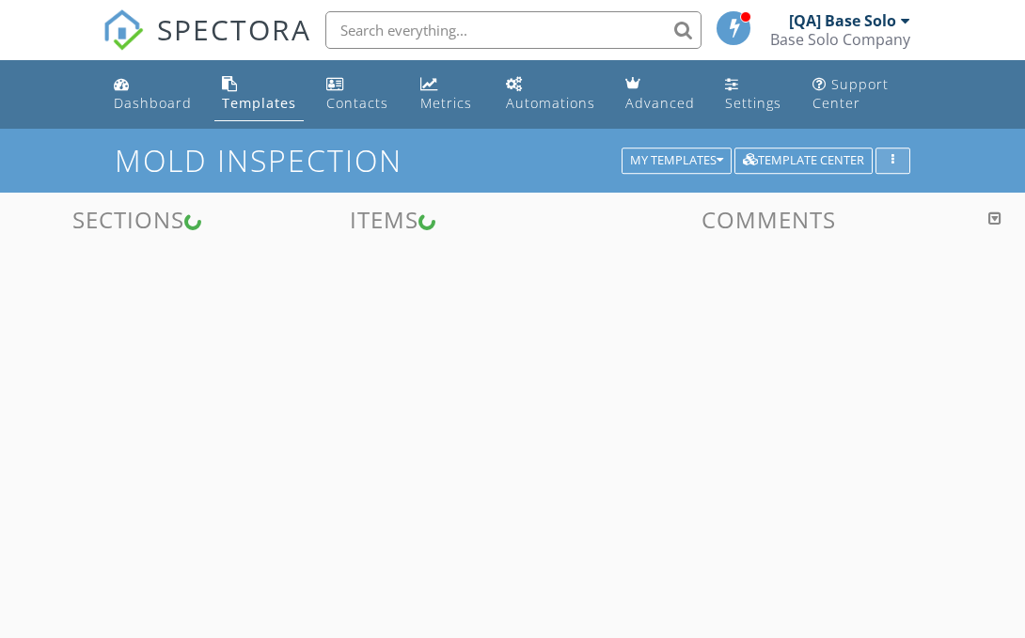
click at [900, 168] on button "button" at bounding box center [892, 161] width 35 height 26
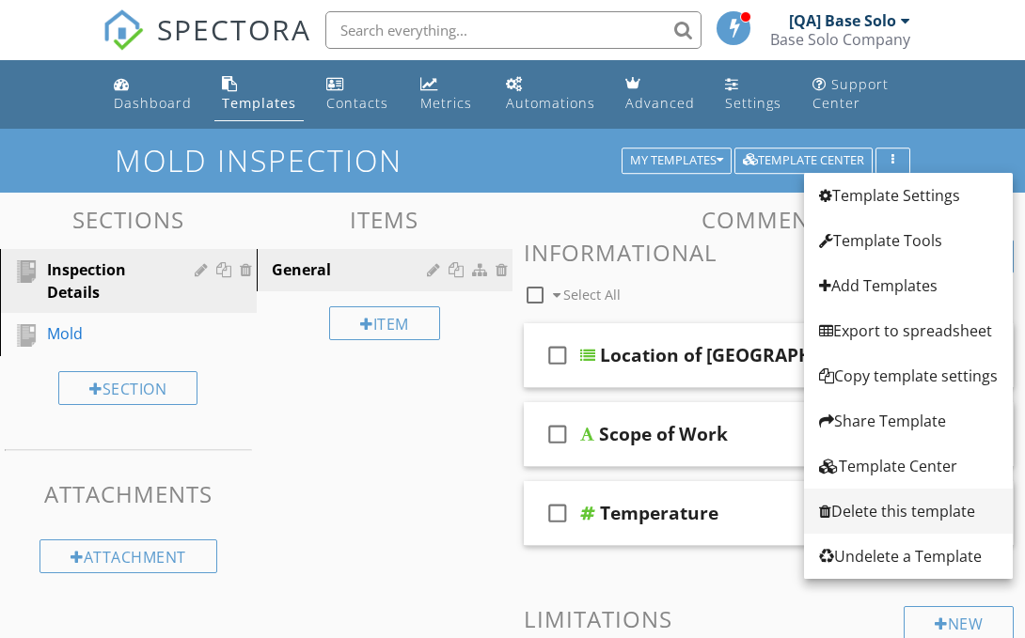
click at [901, 523] on link "Delete this template" at bounding box center [908, 511] width 209 height 45
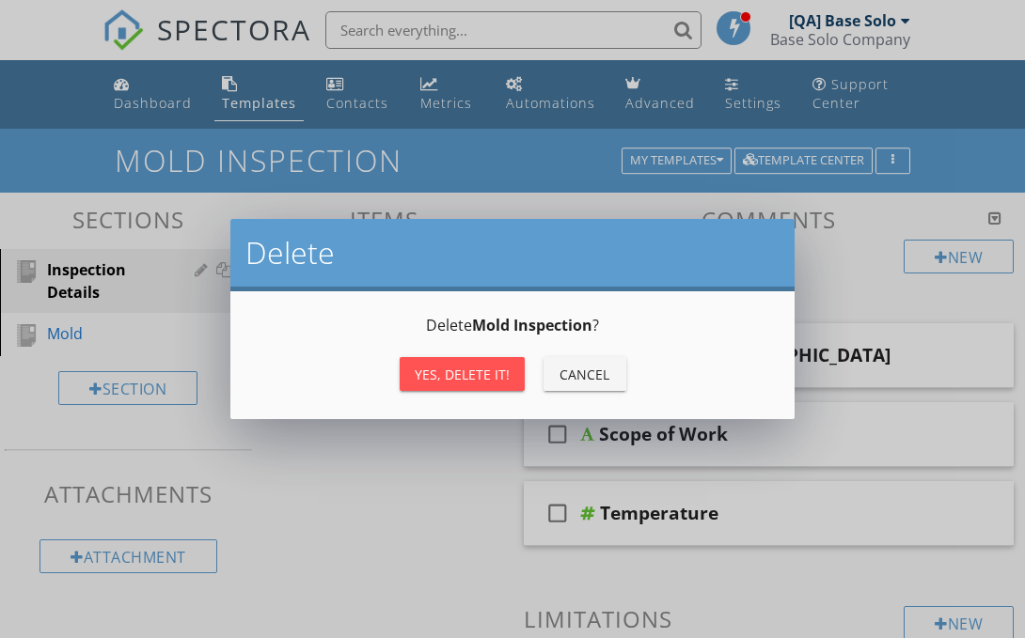
click at [466, 383] on div "Yes, Delete it!" at bounding box center [462, 375] width 95 height 20
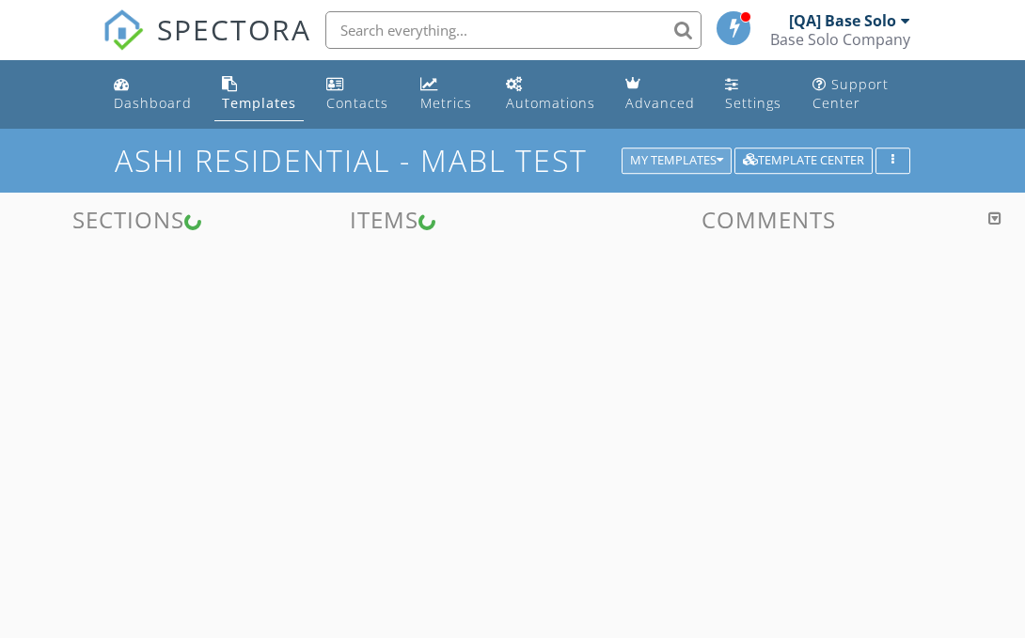
click at [698, 154] on div "My Templates" at bounding box center [676, 160] width 93 height 13
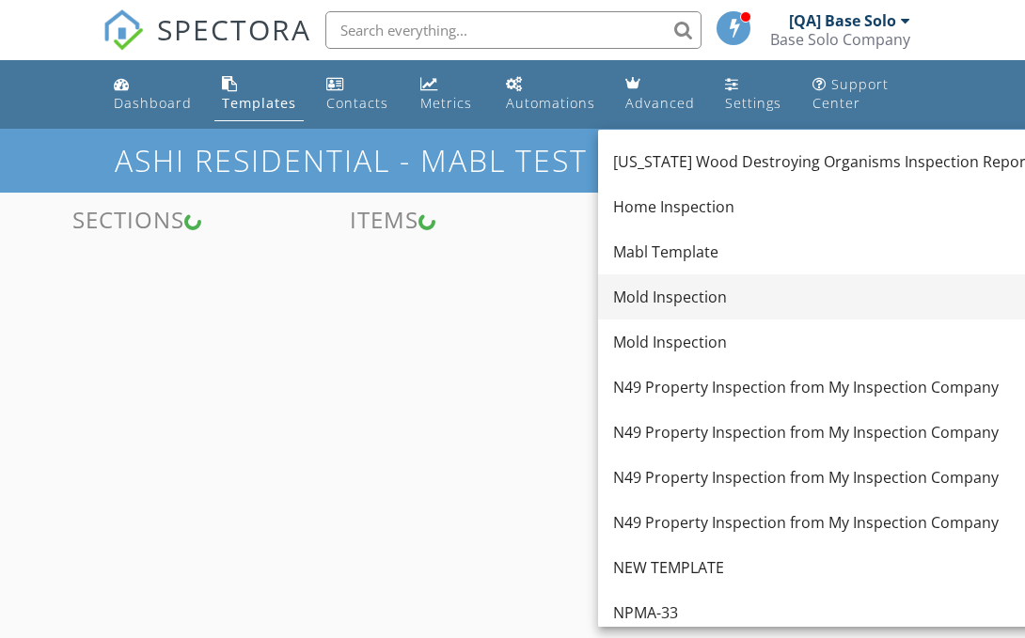
click at [787, 305] on div "Mold Inspection" at bounding box center [823, 297] width 421 height 23
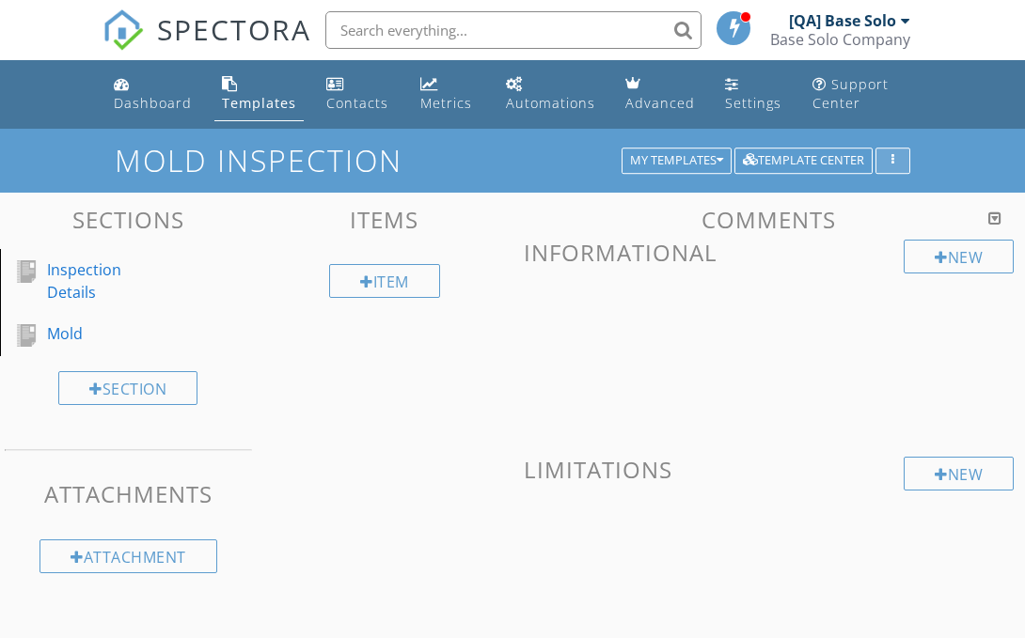
click at [885, 164] on div "button" at bounding box center [893, 160] width 18 height 13
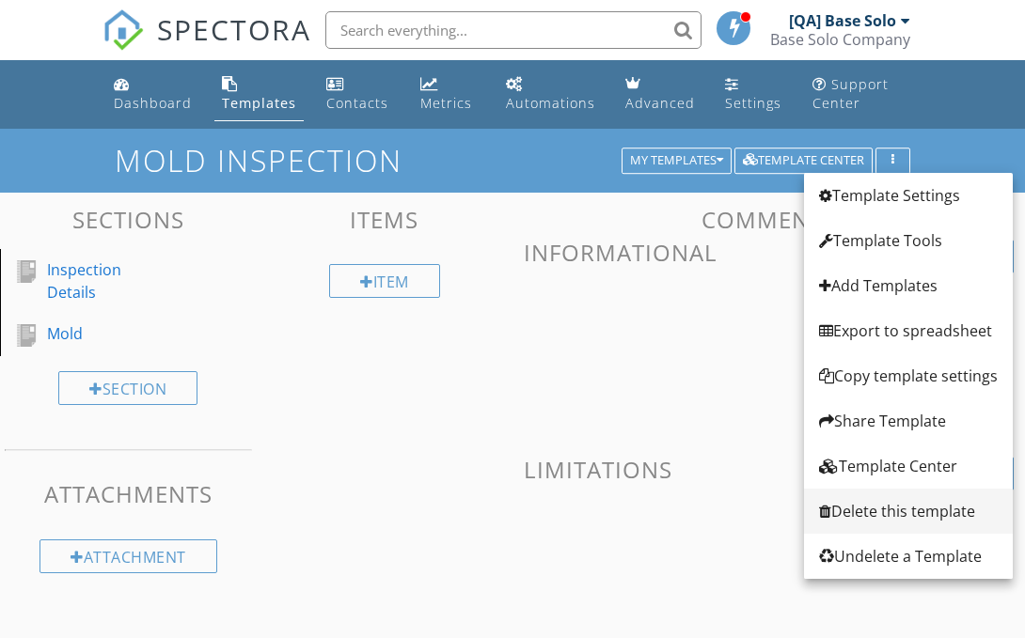
click at [879, 524] on link "Delete this template" at bounding box center [908, 511] width 209 height 45
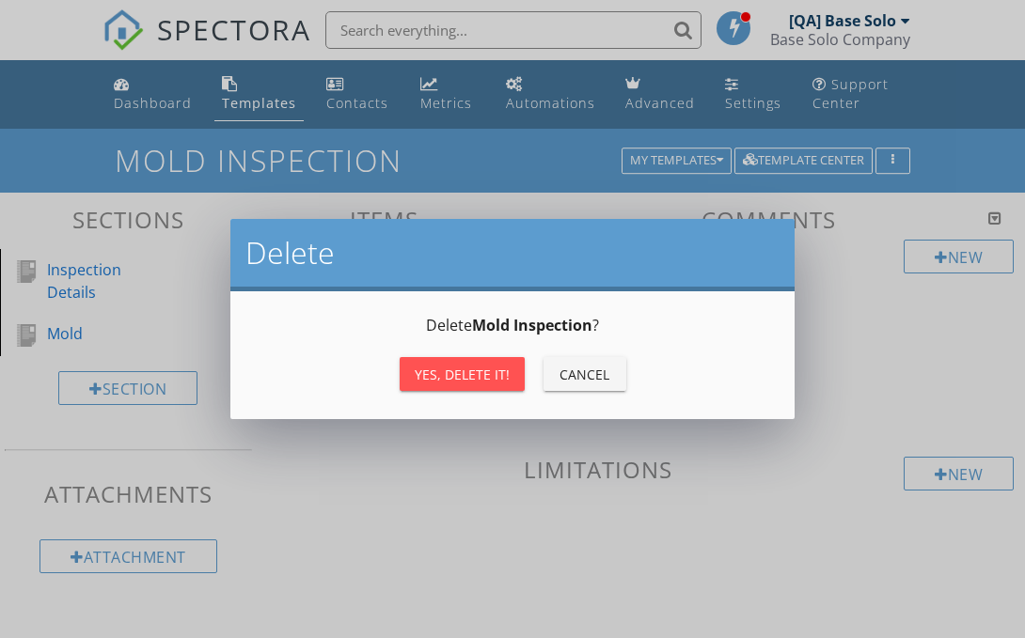
click at [477, 365] on div "Yes, Delete it!" at bounding box center [462, 375] width 95 height 20
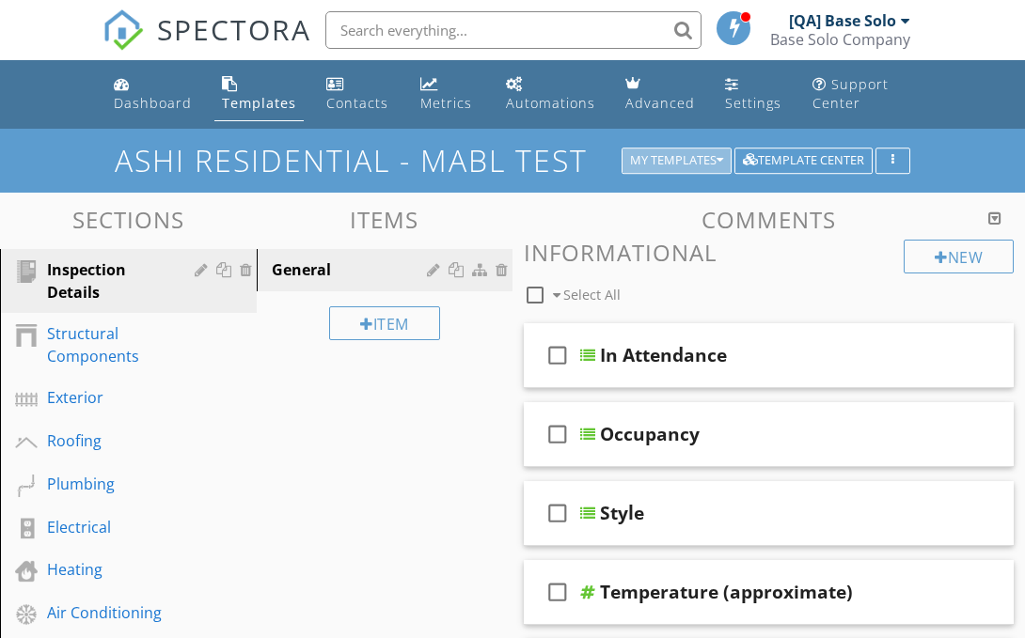
click at [689, 159] on div "My Templates" at bounding box center [676, 160] width 93 height 13
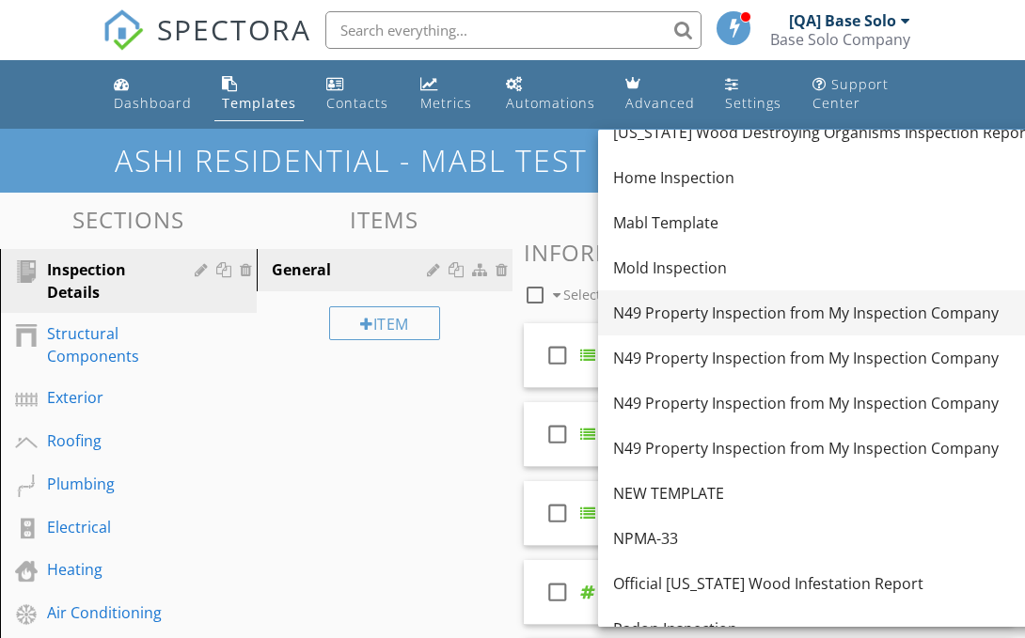
scroll to position [653, 0]
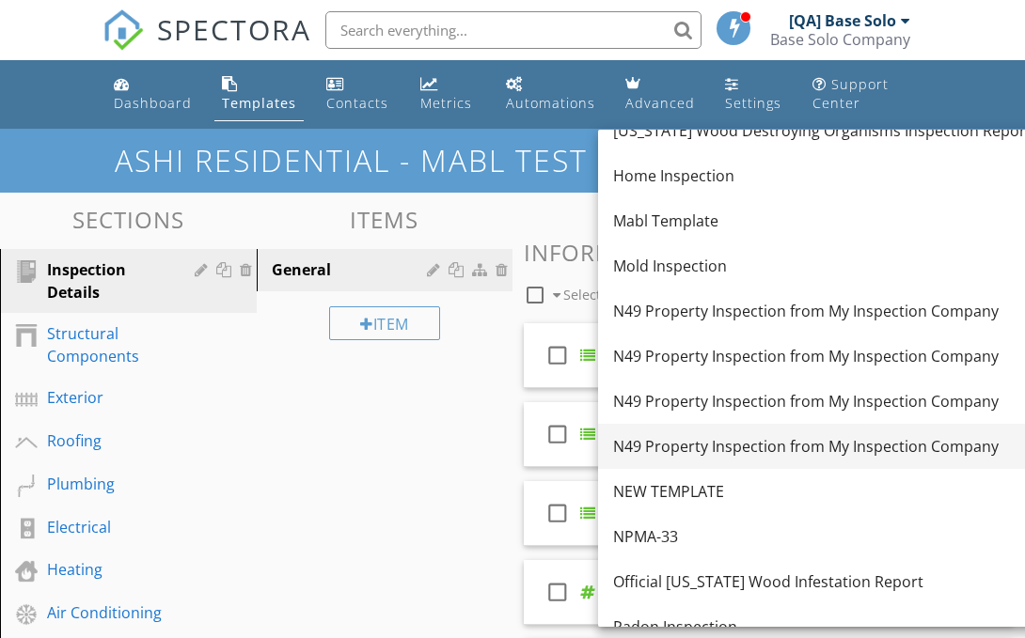
click at [713, 432] on link "N49 Property Inspection from My Inspection Company" at bounding box center [823, 446] width 451 height 45
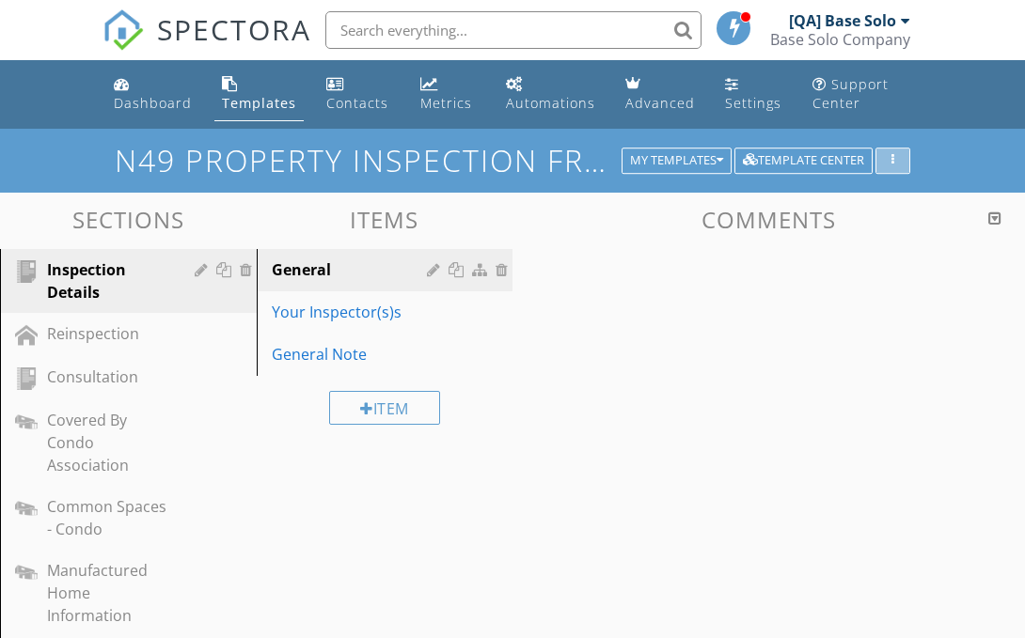
click at [903, 161] on button "button" at bounding box center [892, 161] width 35 height 26
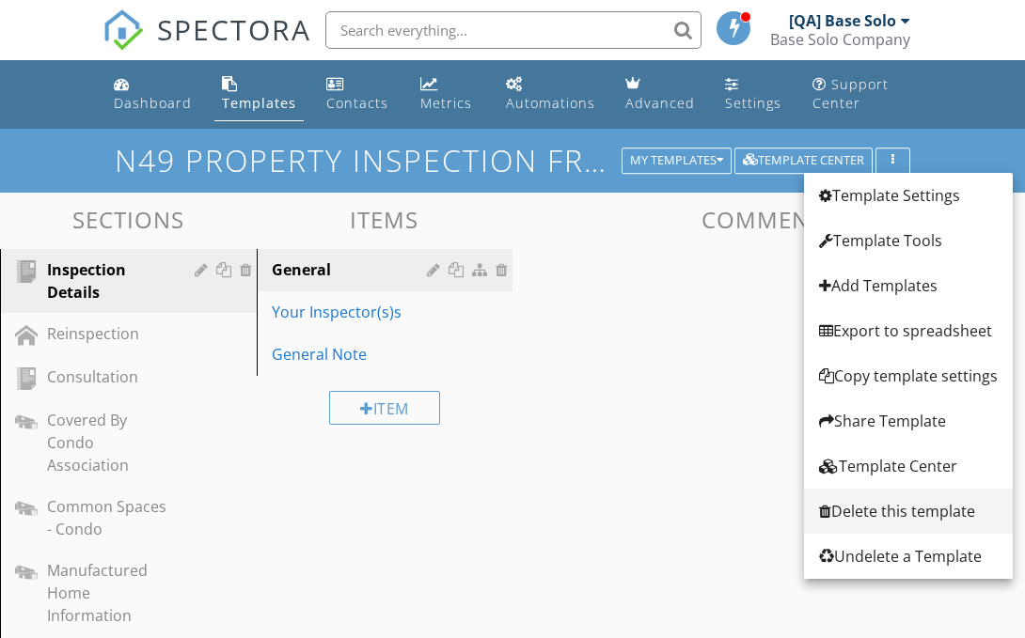
click at [902, 504] on div "Delete this template" at bounding box center [908, 511] width 179 height 23
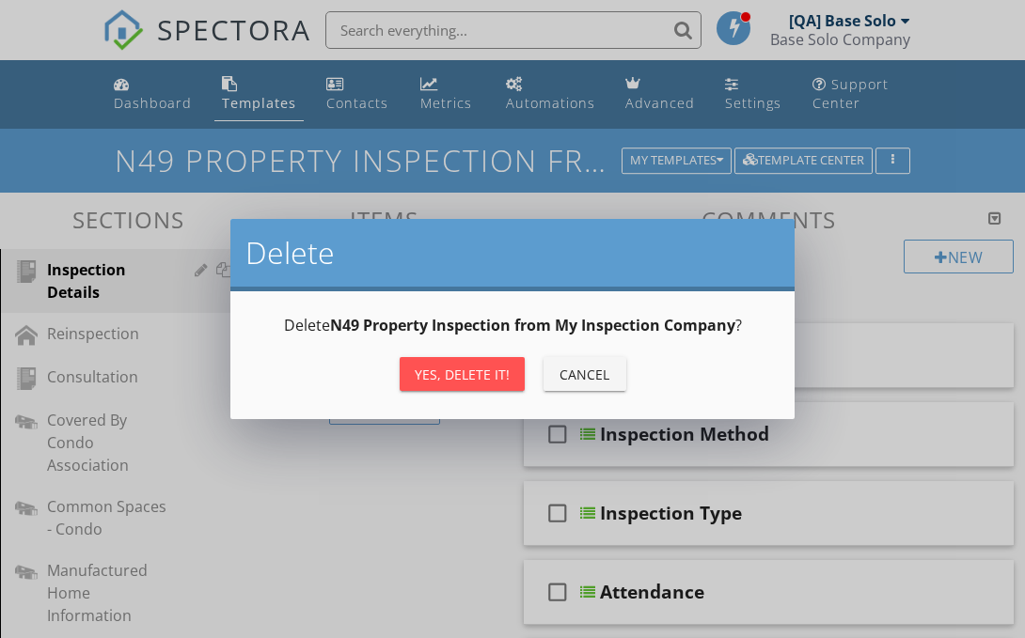
click at [411, 383] on button "Yes, Delete it!" at bounding box center [462, 374] width 125 height 34
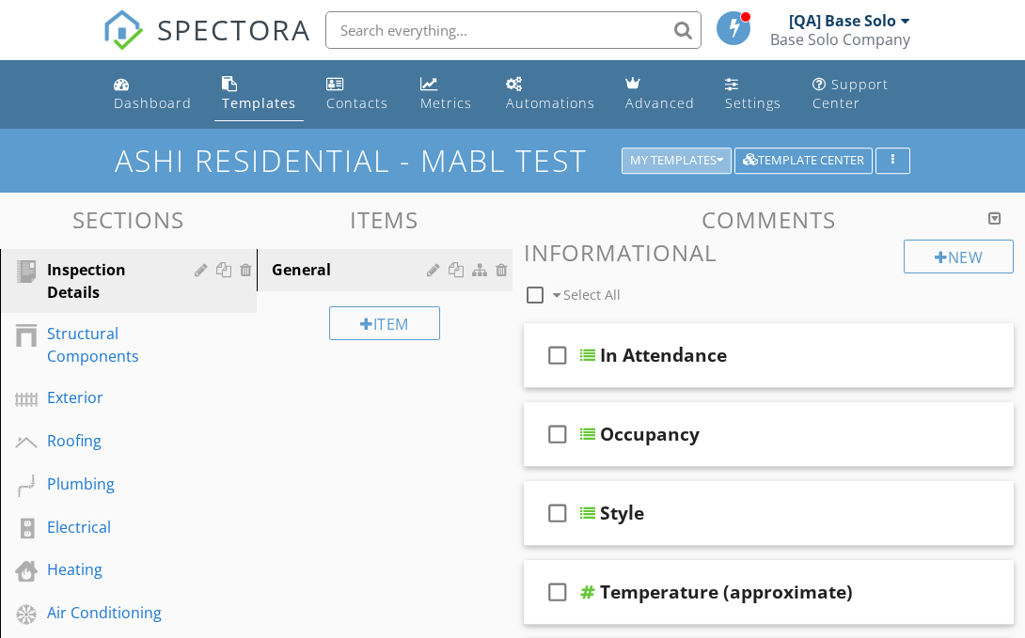
click at [686, 169] on button "My Templates" at bounding box center [676, 161] width 110 height 26
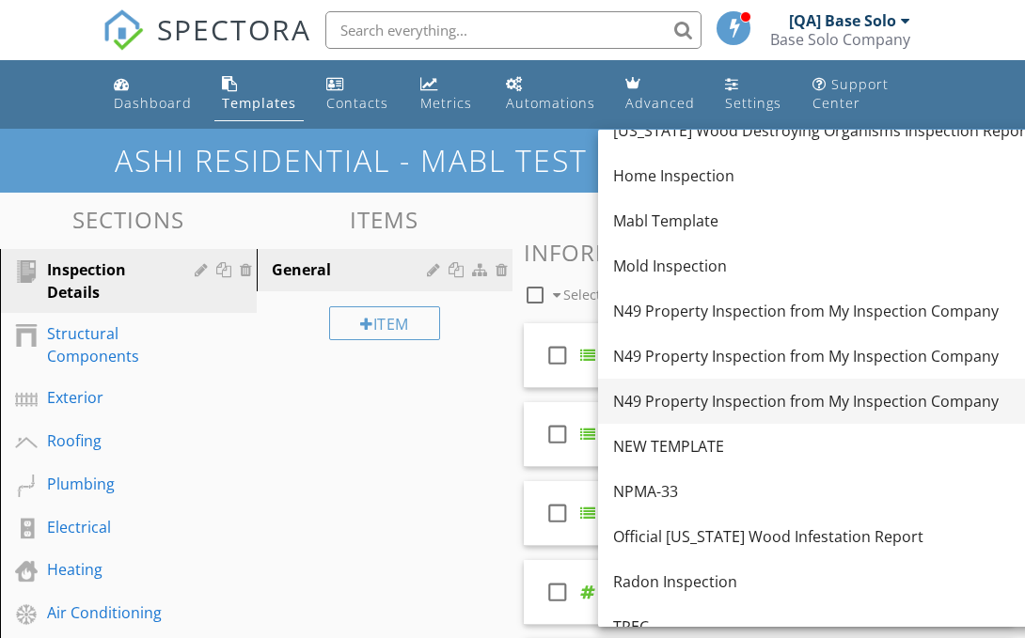
click at [801, 385] on link "N49 Property Inspection from My Inspection Company" at bounding box center [823, 401] width 451 height 45
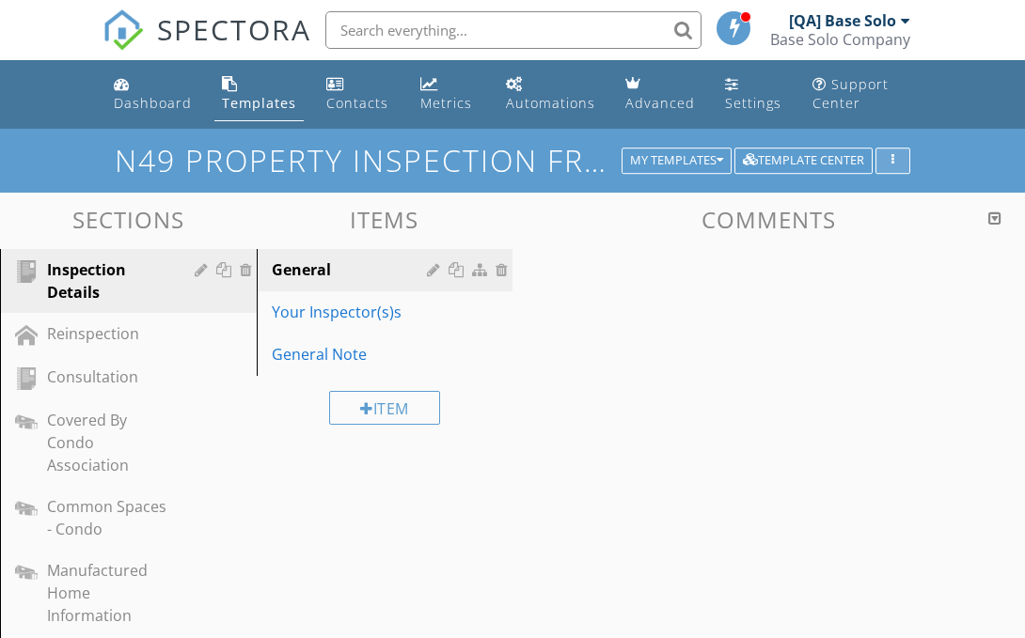
click at [887, 164] on div "button" at bounding box center [893, 160] width 18 height 13
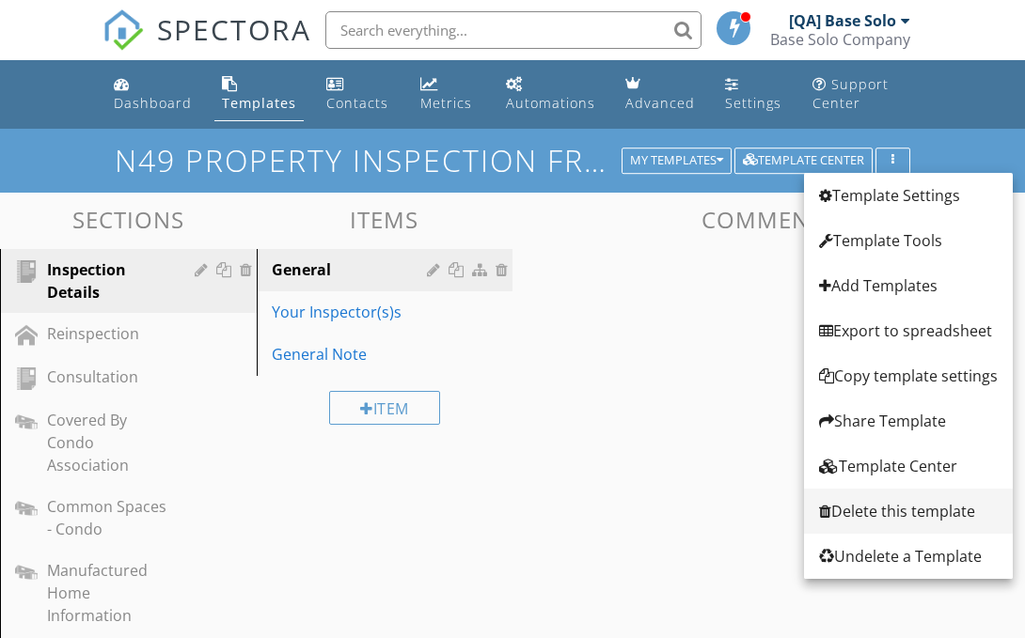
click at [884, 509] on div "Delete this template" at bounding box center [908, 511] width 179 height 23
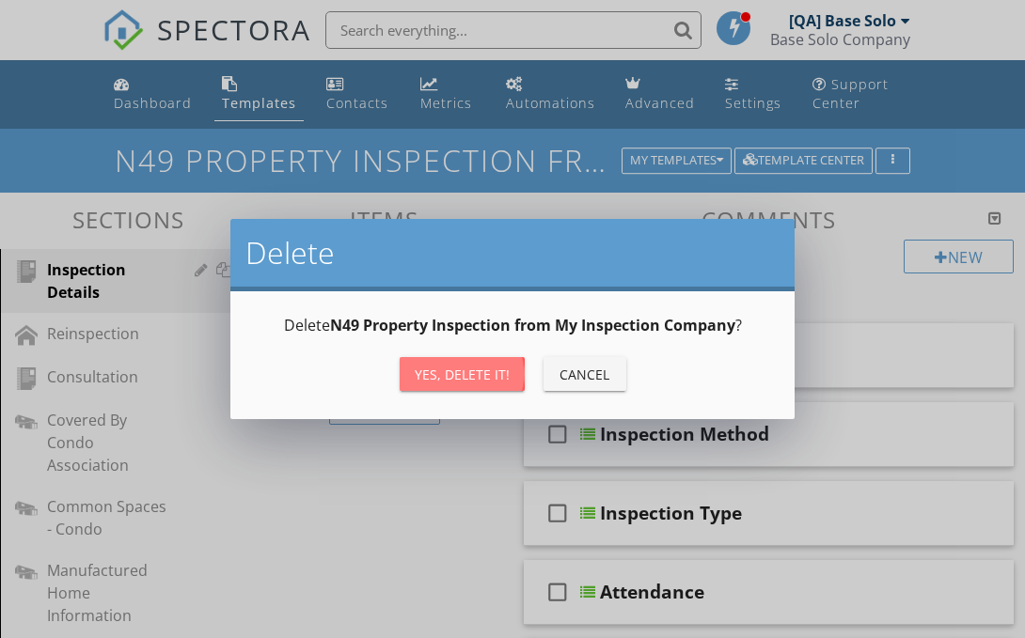
click at [488, 376] on div "Yes, Delete it!" at bounding box center [462, 375] width 95 height 20
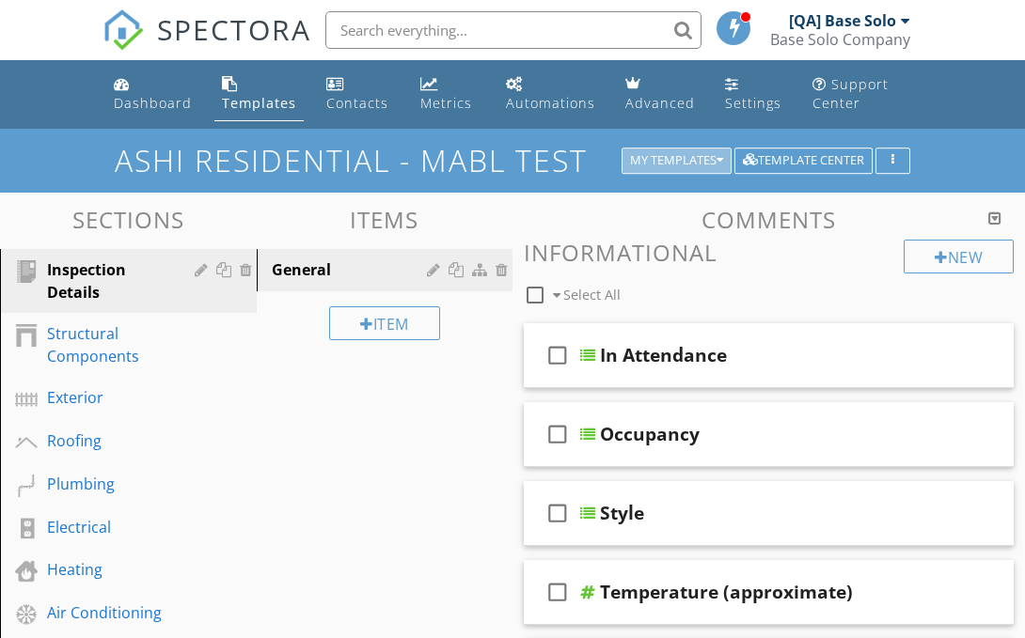
click at [691, 155] on div "My Templates" at bounding box center [676, 160] width 93 height 13
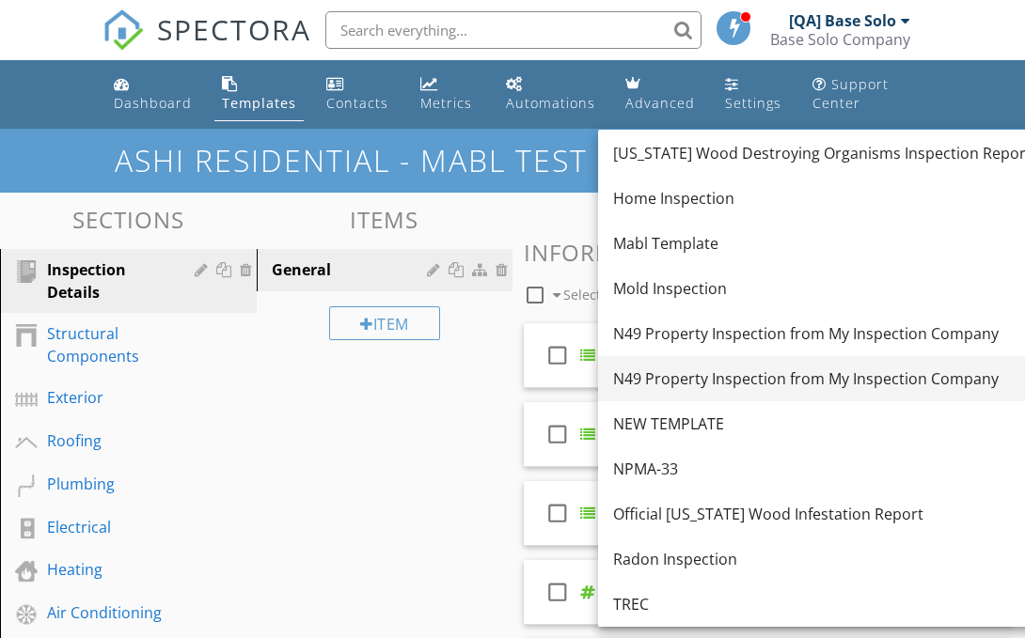
click at [760, 373] on div "N49 Property Inspection from My Inspection Company" at bounding box center [823, 379] width 421 height 23
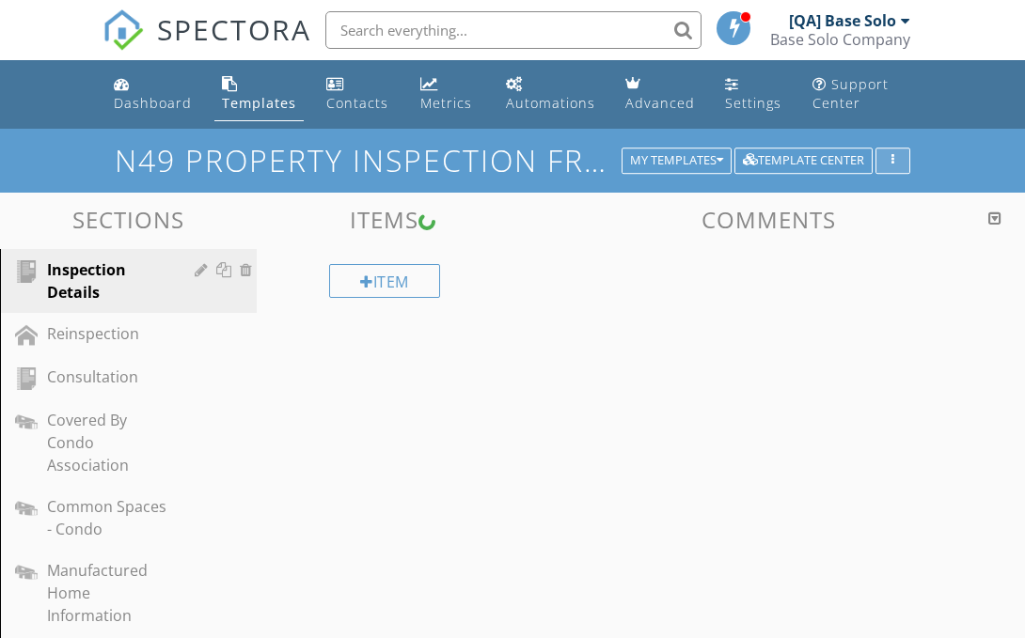
click at [891, 163] on icon "button" at bounding box center [892, 160] width 3 height 13
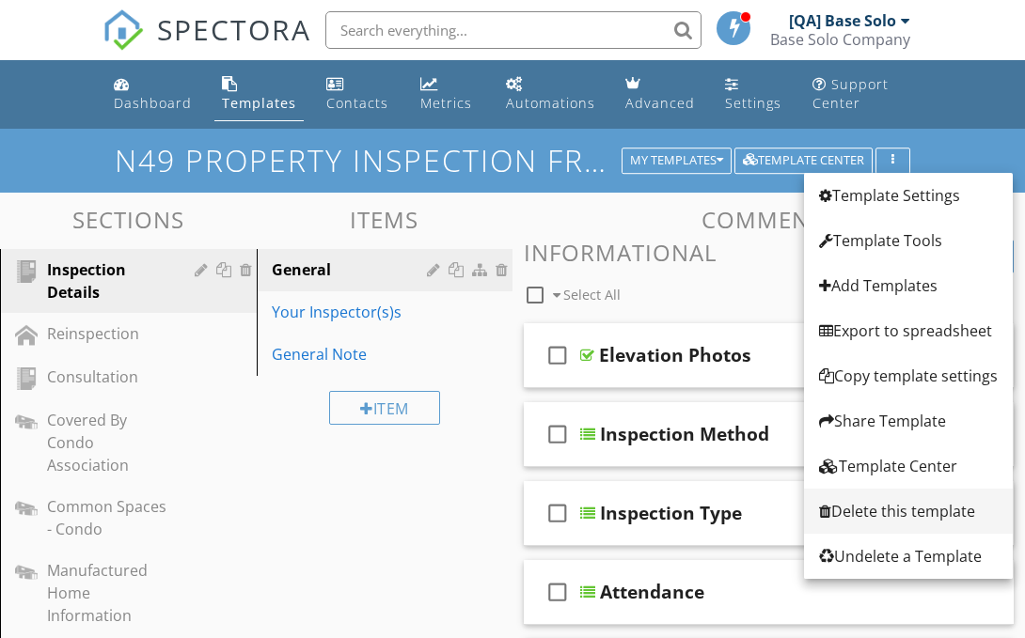
click at [878, 524] on link "Delete this template" at bounding box center [908, 511] width 209 height 45
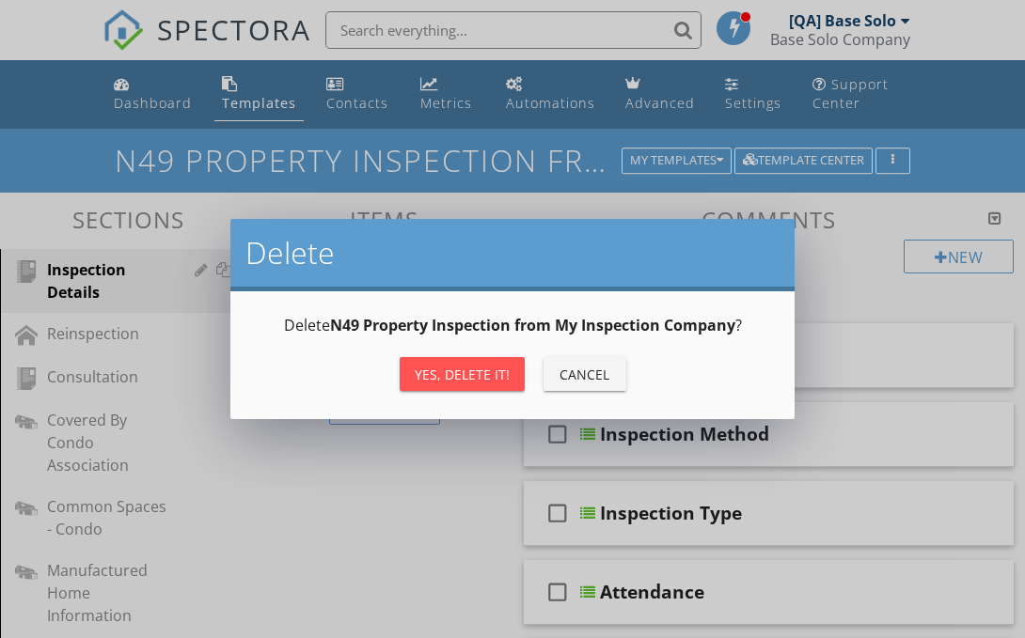
click at [421, 366] on div "Yes, Delete it!" at bounding box center [462, 375] width 95 height 20
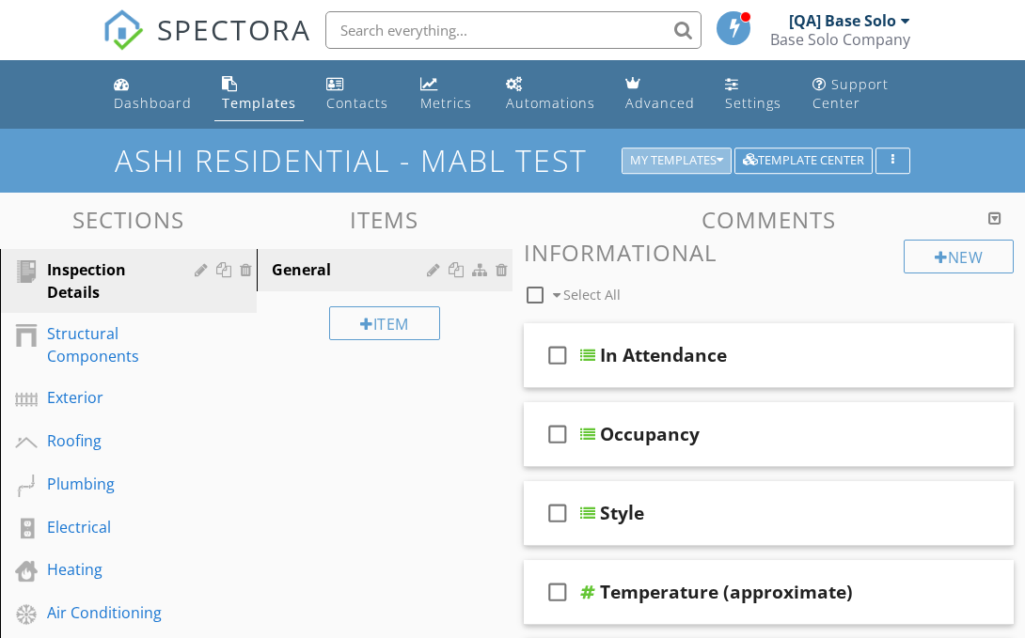
click at [688, 163] on div "My Templates" at bounding box center [676, 160] width 93 height 13
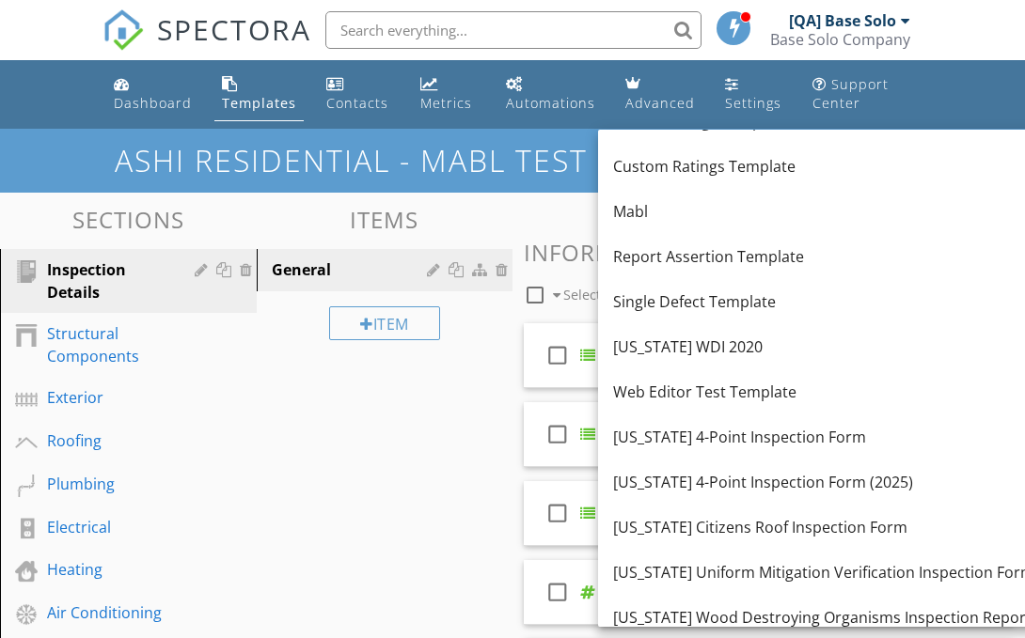
scroll to position [0, 0]
